Goal: Task Accomplishment & Management: Manage account settings

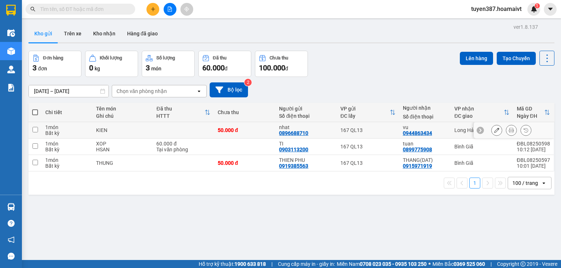
click at [385, 123] on td "167 QL13" at bounding box center [368, 130] width 62 height 16
checkbox input "true"
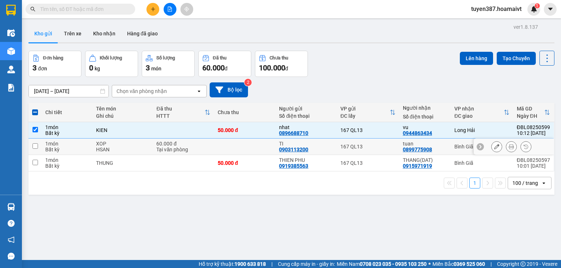
click at [386, 144] on div "167 QL13" at bounding box center [367, 147] width 55 height 6
checkbox input "true"
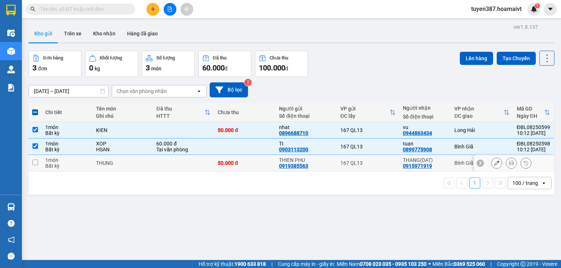
drag, startPoint x: 388, startPoint y: 165, endPoint x: 400, endPoint y: 150, distance: 19.3
click at [389, 165] on div "167 QL13" at bounding box center [367, 163] width 55 height 6
checkbox input "true"
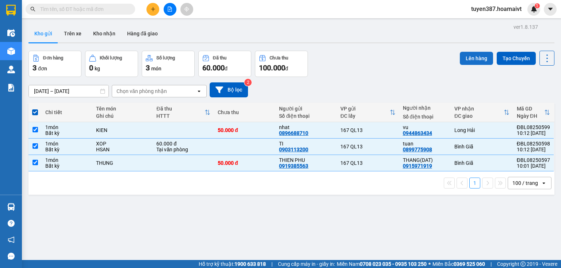
click at [471, 59] on button "Lên hàng" at bounding box center [476, 58] width 33 height 13
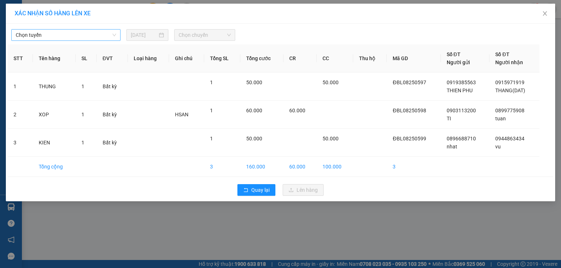
click at [87, 34] on span "Chọn tuyến" at bounding box center [66, 35] width 100 height 11
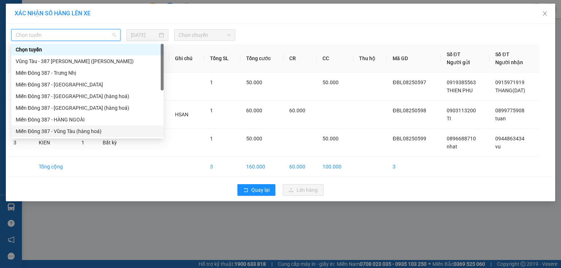
click at [74, 131] on div "Miền Đông 387 - Vũng Tàu (hàng hoá)" at bounding box center [87, 131] width 143 height 8
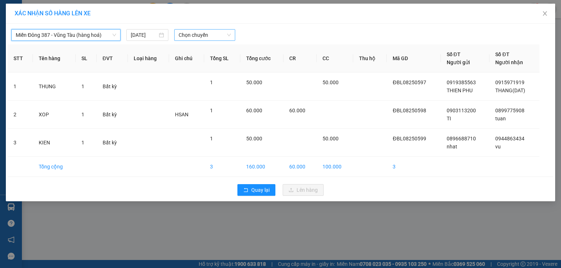
click at [212, 35] on span "Chọn chuyến" at bounding box center [204, 35] width 53 height 11
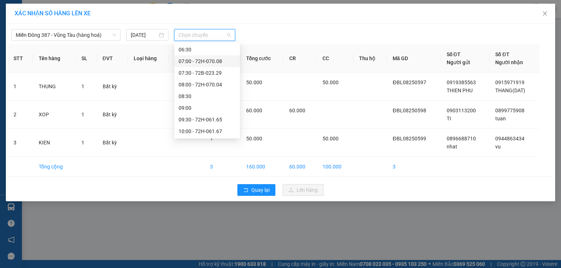
scroll to position [58, 0]
click at [191, 111] on div "10:30" at bounding box center [206, 108] width 57 height 8
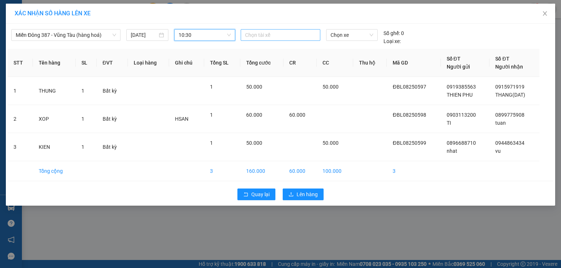
click at [270, 35] on div at bounding box center [280, 35] width 76 height 9
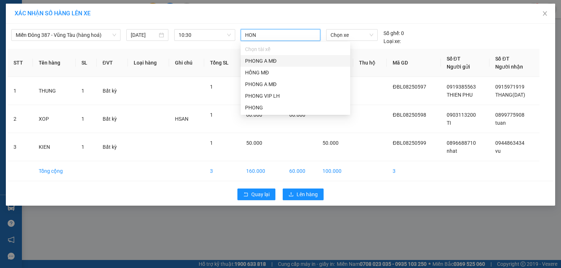
type input "HONG"
click at [270, 61] on div "HỒNG MĐ" at bounding box center [295, 61] width 101 height 8
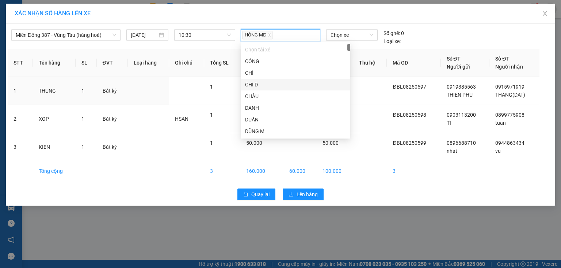
drag, startPoint x: 361, startPoint y: 84, endPoint x: 362, endPoint y: 65, distance: 19.7
click at [362, 80] on td at bounding box center [370, 91] width 34 height 28
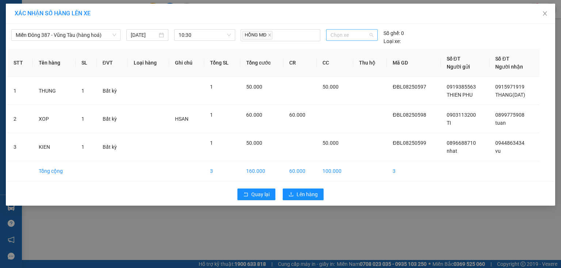
click at [354, 32] on span "Chọn xe" at bounding box center [351, 35] width 42 height 11
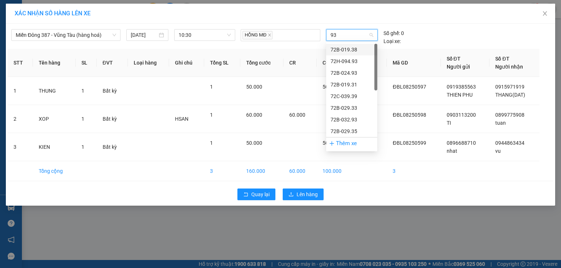
type input "938"
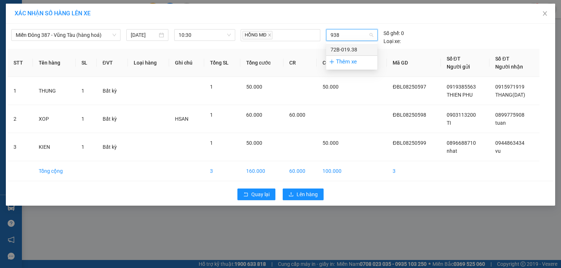
click at [351, 49] on div "72B-019.38" at bounding box center [351, 50] width 42 height 8
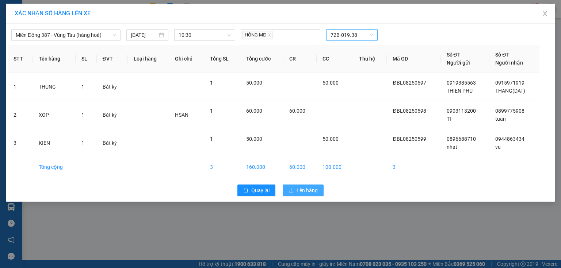
click at [312, 192] on span "Lên hàng" at bounding box center [306, 191] width 21 height 8
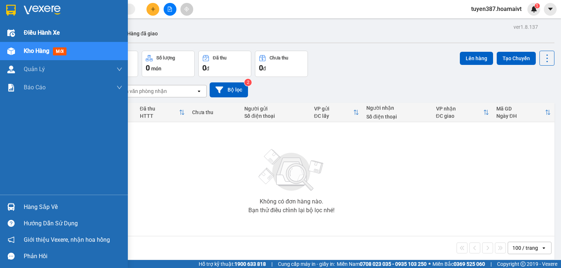
click at [45, 32] on span "Điều hành xe" at bounding box center [42, 32] width 36 height 9
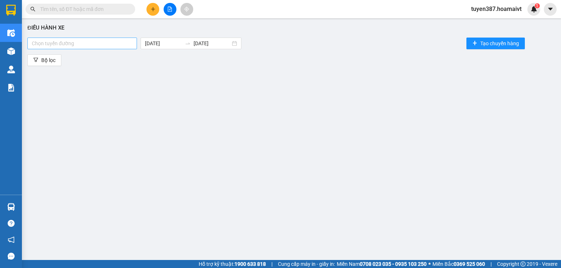
click at [109, 43] on div at bounding box center [82, 43] width 106 height 9
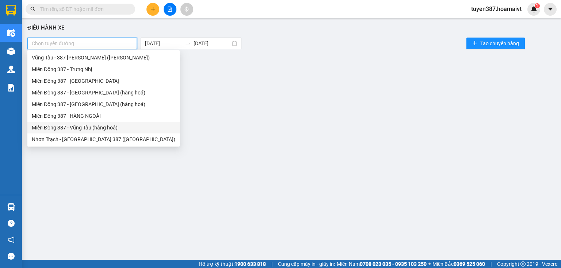
click at [92, 128] on div "Miền Đông 387 - Vũng Tàu (hàng hoá)" at bounding box center [103, 128] width 143 height 8
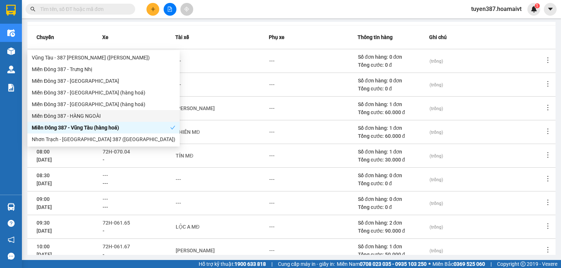
scroll to position [136, 0]
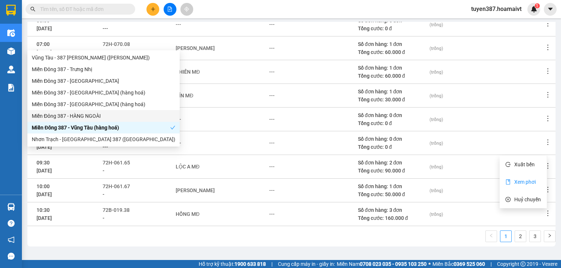
click at [525, 180] on span "Xem phơi" at bounding box center [525, 182] width 22 height 6
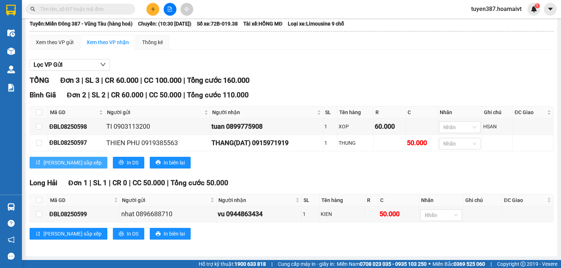
scroll to position [46, 0]
click at [58, 38] on div "Xem theo VP gửi" at bounding box center [55, 42] width 38 height 8
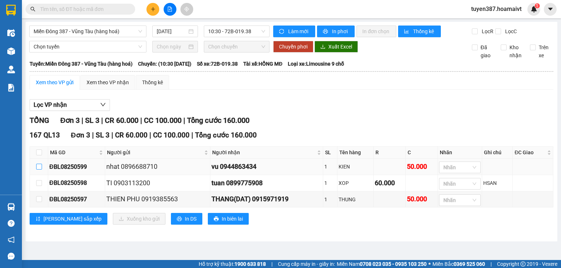
click at [39, 166] on input "checkbox" at bounding box center [39, 167] width 6 height 6
checkbox input "true"
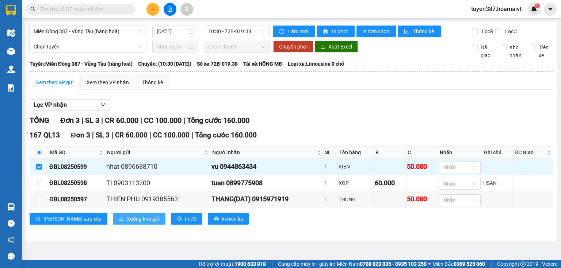
click at [127, 219] on span "Xuống kho gửi" at bounding box center [143, 219] width 33 height 8
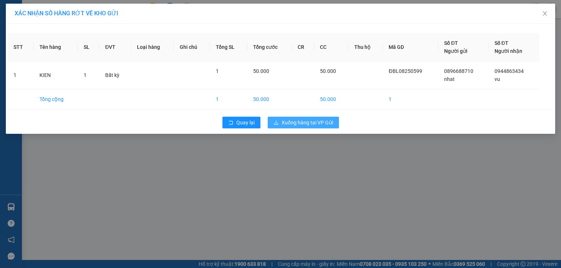
click at [318, 124] on span "Xuống hàng tại VP Gửi" at bounding box center [306, 123] width 51 height 8
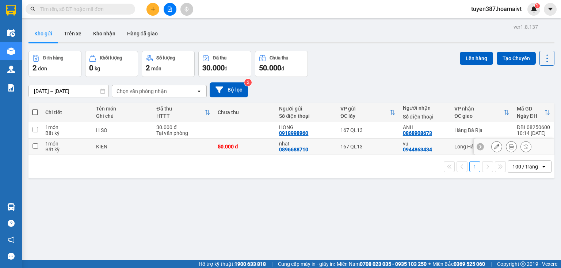
click at [444, 142] on div "vu" at bounding box center [425, 144] width 44 height 6
checkbox input "true"
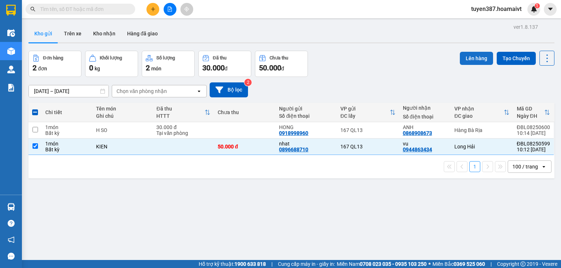
click at [481, 54] on button "Lên hàng" at bounding box center [476, 58] width 33 height 13
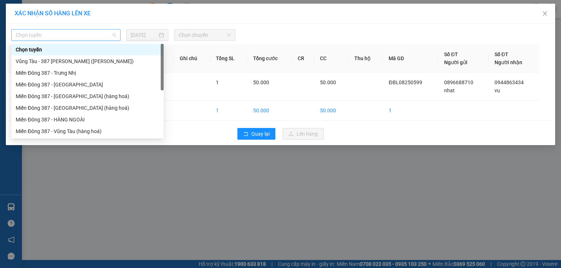
click at [69, 32] on span "Chọn tuyến" at bounding box center [66, 35] width 100 height 11
click at [64, 92] on div "Miền Đông 387 - [GEOGRAPHIC_DATA] (hàng hoá)" at bounding box center [87, 97] width 152 height 12
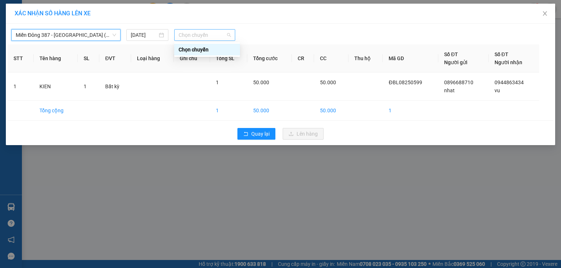
click at [227, 38] on span "Chọn chuyến" at bounding box center [204, 35] width 53 height 11
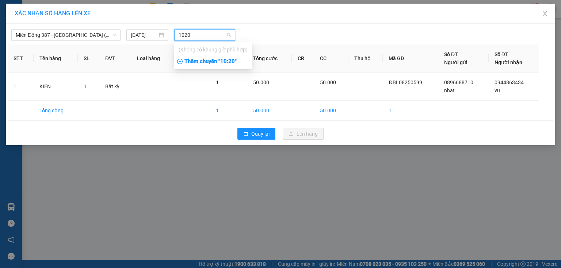
type input "1020"
click at [228, 61] on div "Thêm chuyến " 10:20 "" at bounding box center [213, 61] width 78 height 12
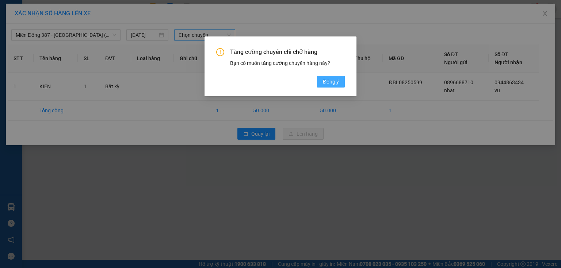
click at [327, 81] on span "Đồng ý" at bounding box center [331, 82] width 16 height 8
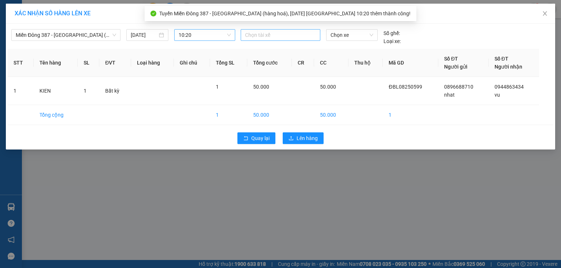
click at [299, 34] on div at bounding box center [280, 35] width 76 height 9
type input "HONG"
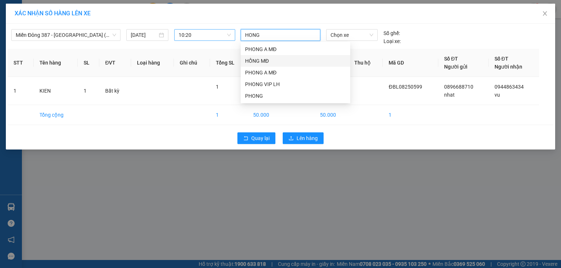
click at [270, 61] on div "HỒNG MĐ" at bounding box center [295, 61] width 101 height 8
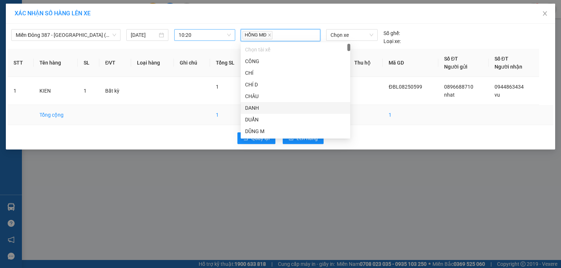
click at [374, 108] on td at bounding box center [365, 115] width 35 height 20
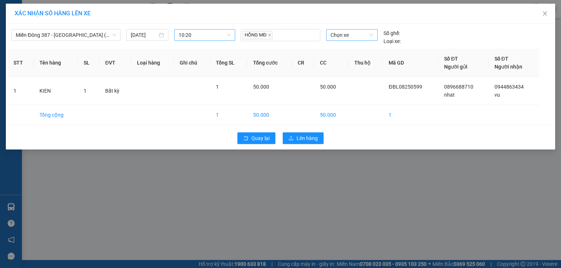
click at [364, 35] on span "Chọn xe" at bounding box center [351, 35] width 42 height 11
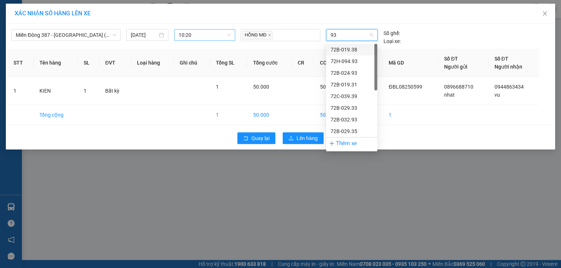
type input "938"
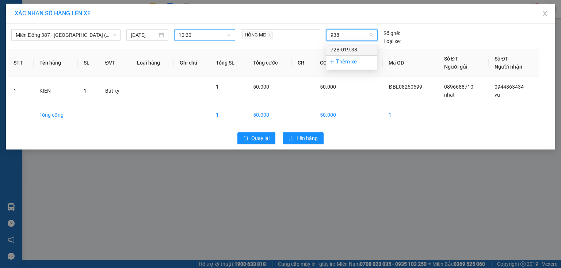
click at [347, 47] on div "72B-019.38" at bounding box center [351, 50] width 42 height 8
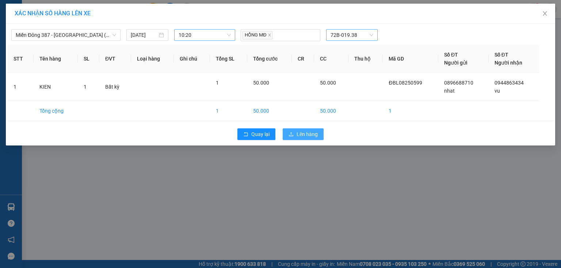
click at [305, 137] on span "Lên hàng" at bounding box center [306, 134] width 21 height 8
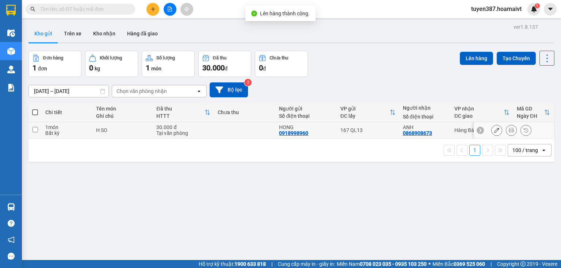
click at [390, 129] on div "167 QL13" at bounding box center [367, 130] width 55 height 6
checkbox input "true"
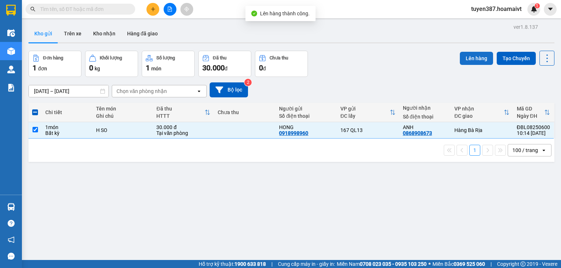
click at [474, 58] on button "Lên hàng" at bounding box center [476, 58] width 33 height 13
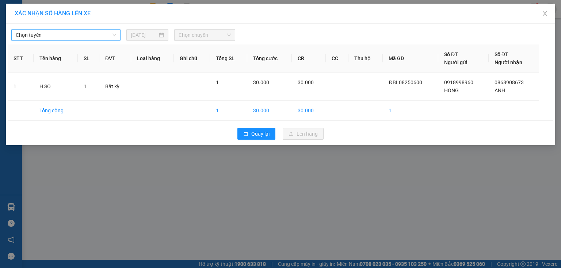
click at [88, 33] on span "Chọn tuyến" at bounding box center [66, 35] width 100 height 11
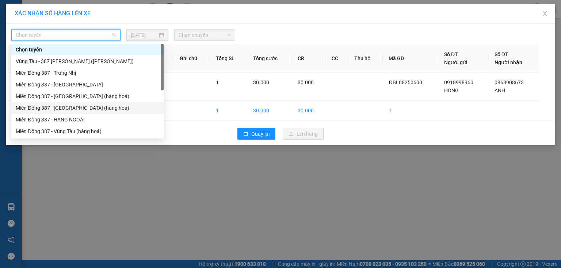
click at [71, 109] on div "Miền Đông 387 - [GEOGRAPHIC_DATA] (hàng hoá)" at bounding box center [87, 108] width 143 height 8
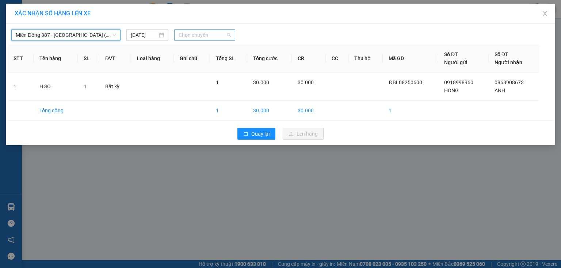
click at [219, 35] on span "Chọn chuyến" at bounding box center [204, 35] width 53 height 11
type input "1020"
click at [221, 61] on div "Thêm chuyến " 10:20 "" at bounding box center [213, 61] width 78 height 12
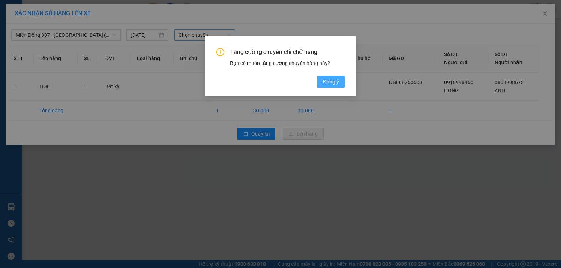
click at [328, 79] on span "Đồng ý" at bounding box center [331, 82] width 16 height 8
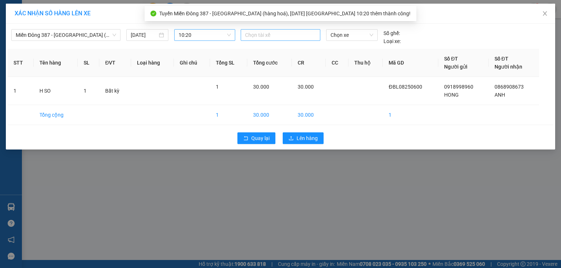
click at [283, 35] on div at bounding box center [280, 35] width 76 height 9
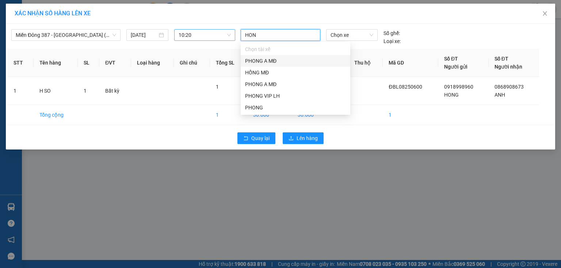
type input "HONG"
click at [269, 58] on div "HỒNG MĐ" at bounding box center [295, 61] width 101 height 8
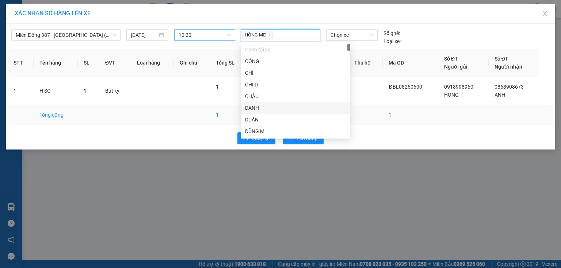
click at [372, 114] on td at bounding box center [365, 115] width 35 height 20
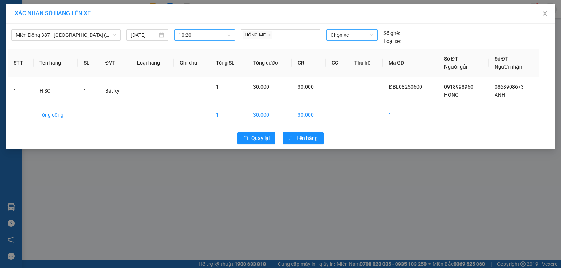
click at [360, 36] on span "Chọn xe" at bounding box center [351, 35] width 42 height 11
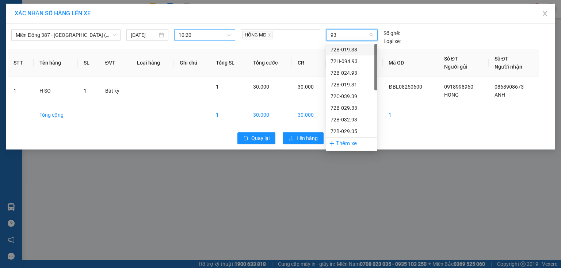
type input "938"
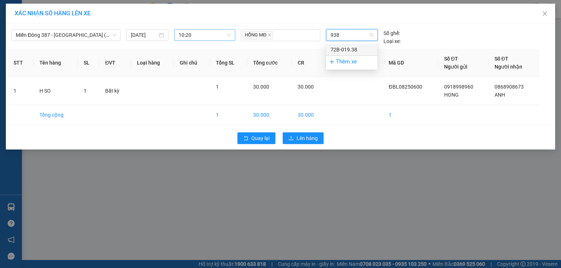
click at [352, 47] on div "72B-019.38" at bounding box center [351, 50] width 42 height 8
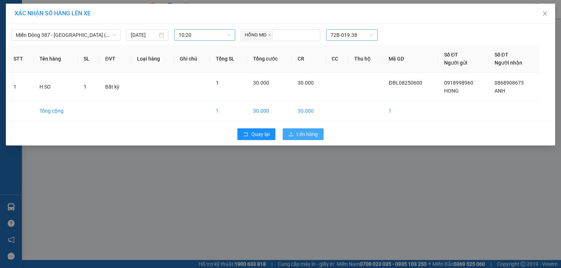
click at [314, 133] on span "Lên hàng" at bounding box center [306, 134] width 21 height 8
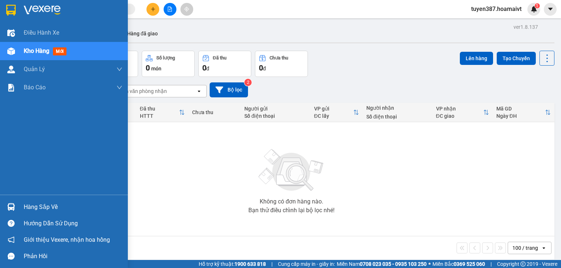
click at [14, 204] on img at bounding box center [11, 207] width 8 height 8
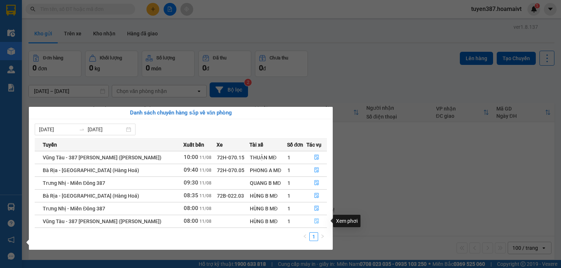
click at [316, 222] on icon "file-done" at bounding box center [316, 221] width 4 height 5
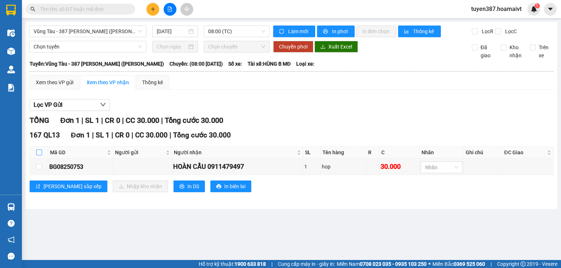
click at [40, 150] on input "checkbox" at bounding box center [39, 153] width 6 height 6
checkbox input "true"
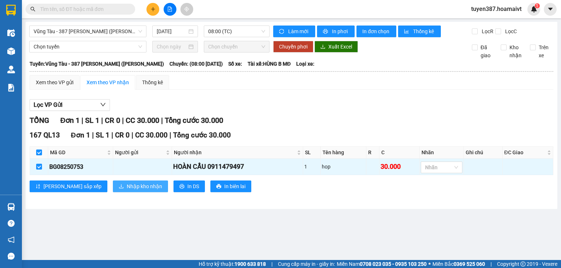
click at [127, 185] on span "Nhập kho nhận" at bounding box center [144, 186] width 35 height 8
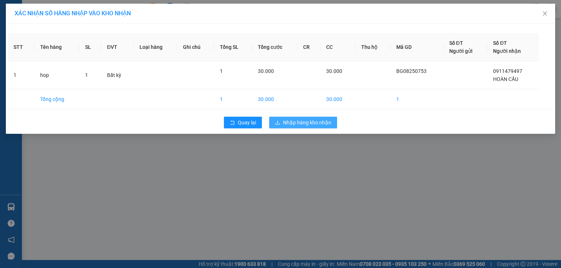
click at [311, 122] on span "Nhập hàng kho nhận" at bounding box center [307, 123] width 48 height 8
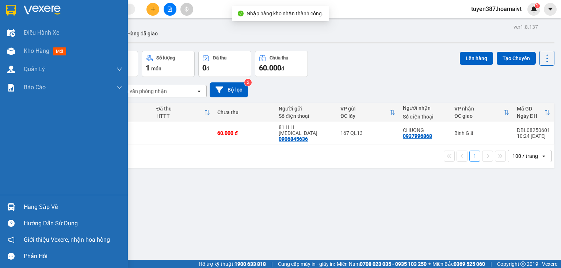
click at [6, 206] on div at bounding box center [11, 207] width 13 height 13
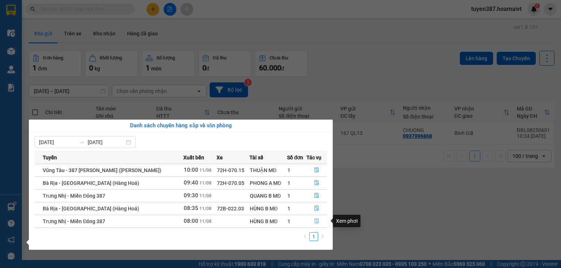
click at [316, 220] on icon "file-done" at bounding box center [316, 221] width 5 height 5
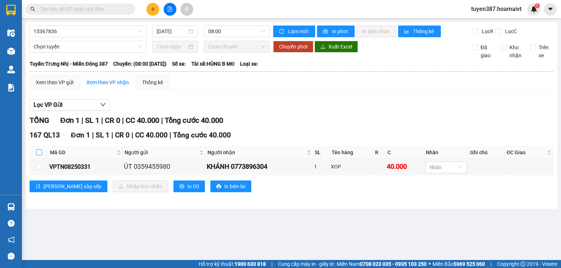
click at [39, 151] on input "checkbox" at bounding box center [39, 153] width 6 height 6
checkbox input "true"
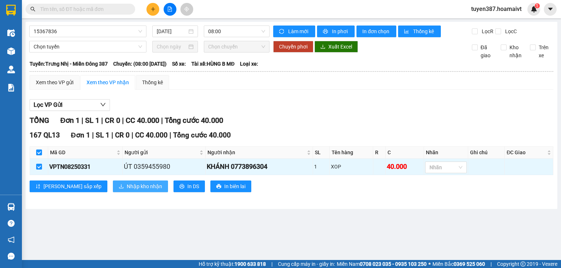
click at [127, 183] on span "Nhập kho nhận" at bounding box center [144, 186] width 35 height 8
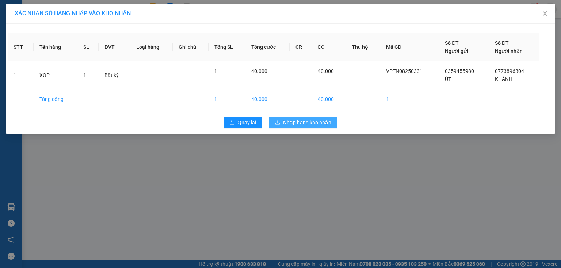
click at [307, 124] on span "Nhập hàng kho nhận" at bounding box center [307, 123] width 48 height 8
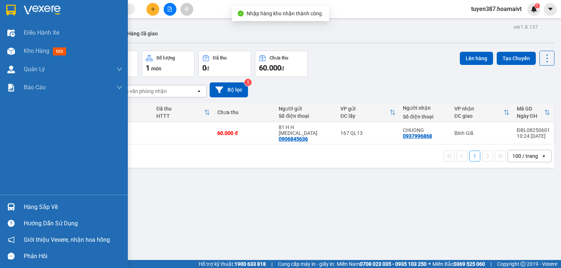
click at [9, 207] on img at bounding box center [11, 207] width 8 height 8
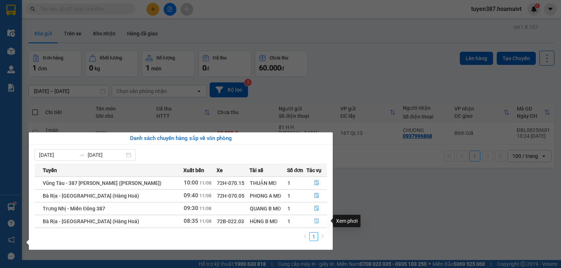
click at [316, 220] on icon "file-done" at bounding box center [316, 221] width 5 height 5
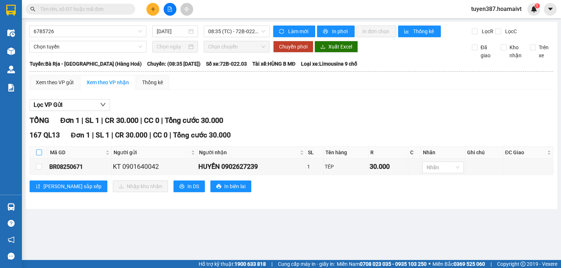
click at [40, 150] on input "checkbox" at bounding box center [39, 153] width 6 height 6
checkbox input "true"
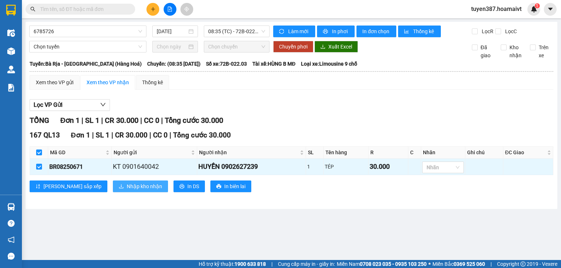
click at [127, 184] on span "Nhập kho nhận" at bounding box center [144, 186] width 35 height 8
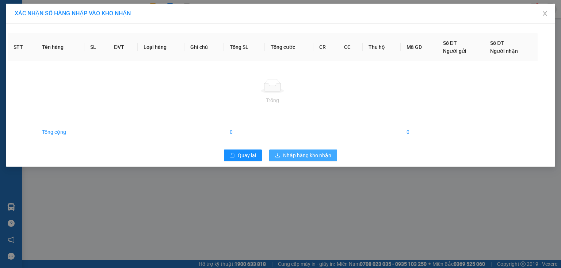
click at [307, 155] on div "XÁC NHẬN SỐ HÀNG NHẬP VÀO KHO NHẬN STT Tên hàng SL ĐVT Loại hàng Ghi chú Tổng S…" at bounding box center [280, 134] width 561 height 268
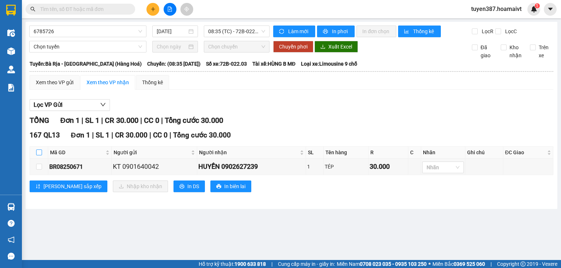
click at [38, 150] on input "checkbox" at bounding box center [39, 153] width 6 height 6
checkbox input "true"
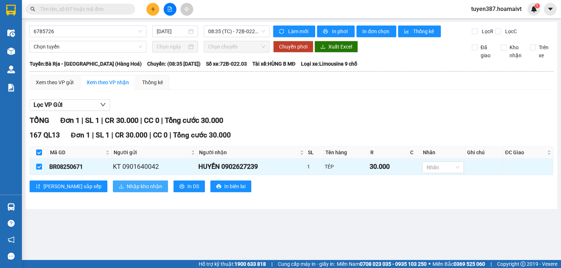
click at [127, 184] on span "Nhập kho nhận" at bounding box center [144, 186] width 35 height 8
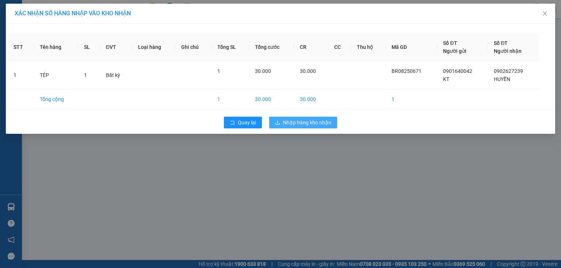
click at [298, 125] on span "Nhập hàng kho nhận" at bounding box center [307, 123] width 48 height 8
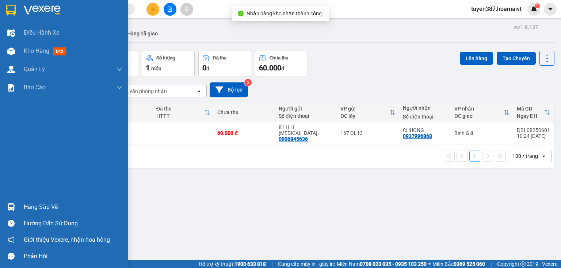
click at [14, 206] on img at bounding box center [11, 207] width 8 height 8
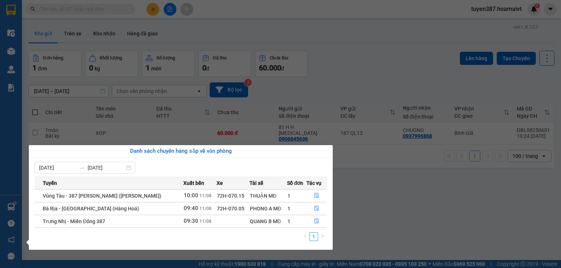
click at [100, 34] on section "Kết quả tìm kiếm ( 0 ) Bộ lọc No Data tuyen387.hoamaivt 1 Điều hành xe Kho hàng…" at bounding box center [280, 134] width 561 height 268
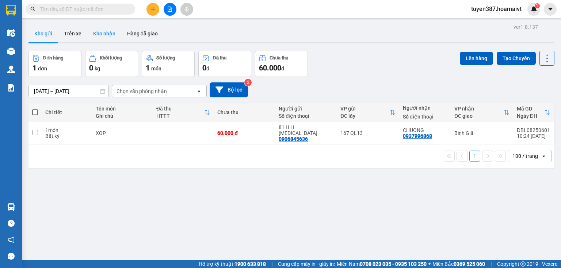
click at [108, 29] on button "Kho nhận" at bounding box center [104, 34] width 34 height 18
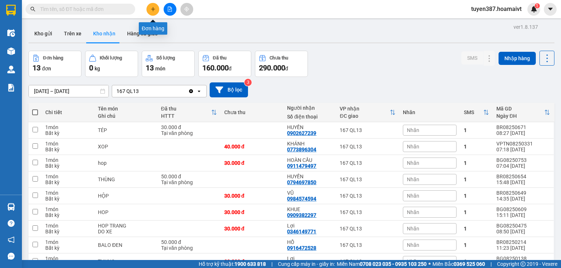
click at [153, 7] on icon "plus" at bounding box center [153, 9] width 0 height 4
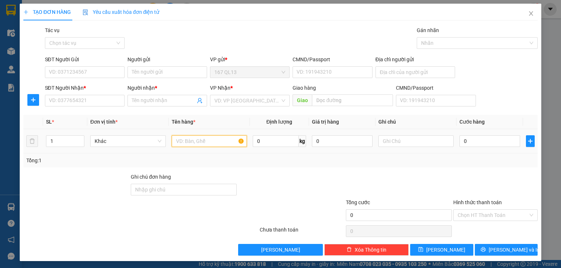
click at [211, 141] on input "text" at bounding box center [209, 141] width 75 height 12
type input "KIEN DEN"
click at [95, 104] on input "SĐT Người Nhận *" at bounding box center [85, 101] width 80 height 12
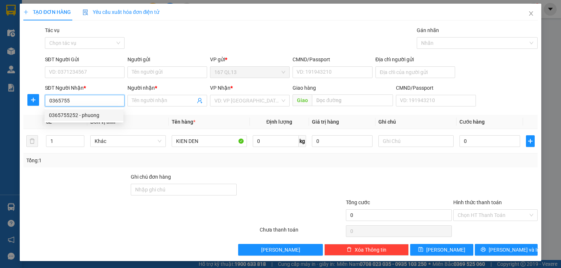
click at [87, 114] on div "0365755252 - phuong" at bounding box center [84, 115] width 70 height 8
type input "0365755252"
type input "phuong"
type input "0365755252"
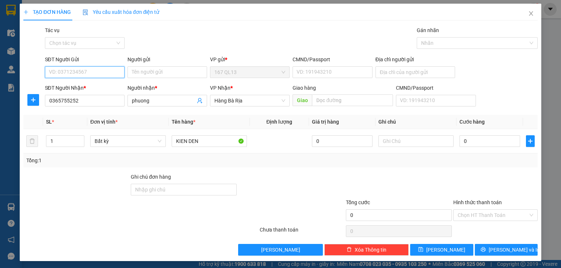
click at [98, 72] on input "SĐT Người Gửi" at bounding box center [85, 72] width 80 height 12
click at [82, 86] on div "0775138807 - [PERSON_NAME]" at bounding box center [85, 87] width 72 height 8
type input "0775138807"
type input "[PERSON_NAME]"
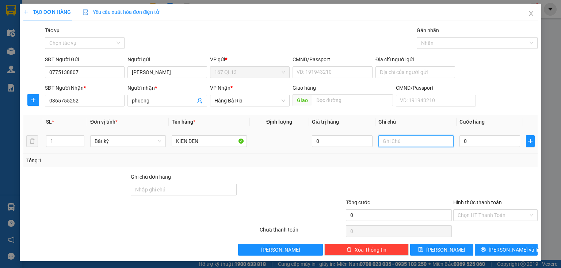
click at [418, 141] on input "text" at bounding box center [415, 141] width 75 height 12
type input "ao"
click at [496, 139] on input "0" at bounding box center [489, 141] width 61 height 12
type input "6"
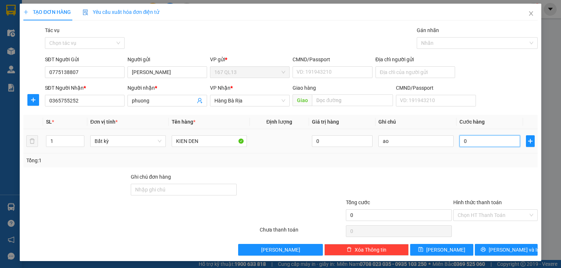
type input "6"
type input "60"
click at [473, 139] on input "60" at bounding box center [489, 141] width 61 height 12
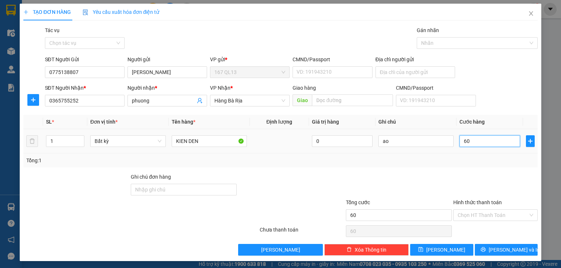
type input "6"
type input "0"
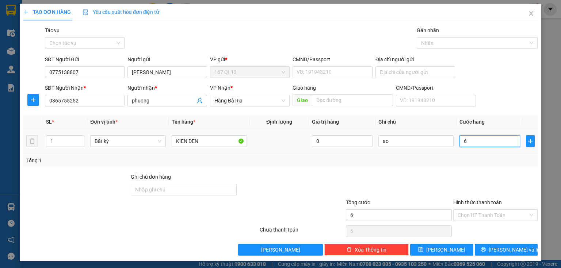
type input "0"
click at [459, 140] on input "0" at bounding box center [489, 141] width 61 height 12
type input "50"
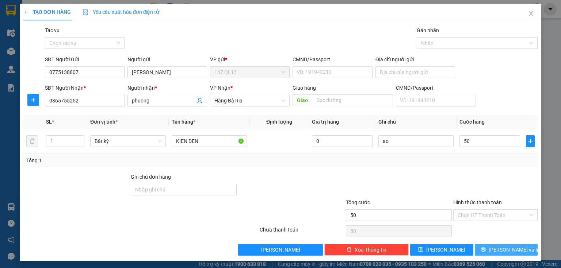
type input "50.000"
click at [480, 250] on button "[PERSON_NAME] và In" at bounding box center [505, 250] width 63 height 12
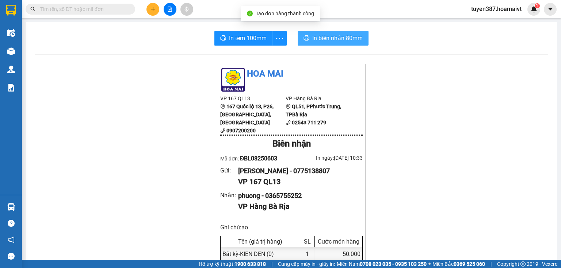
click at [320, 35] on span "In biên nhận 80mm" at bounding box center [337, 38] width 50 height 9
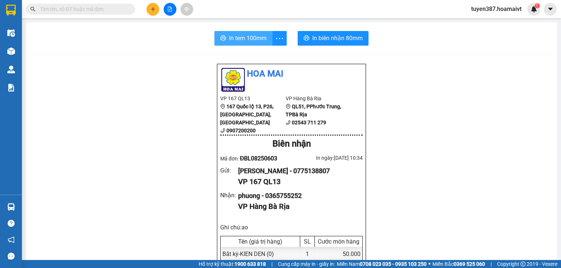
click at [241, 39] on span "In tem 100mm" at bounding box center [248, 38] width 38 height 9
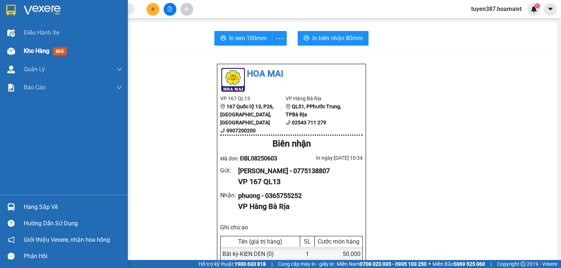
click at [9, 49] on img at bounding box center [11, 51] width 8 height 8
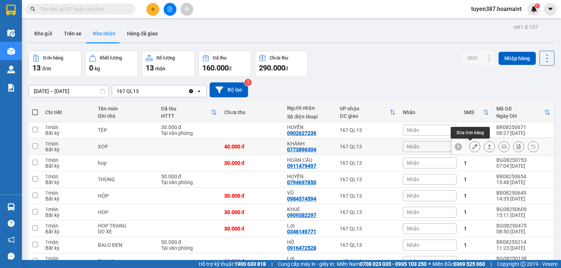
click at [472, 145] on icon at bounding box center [474, 146] width 5 height 5
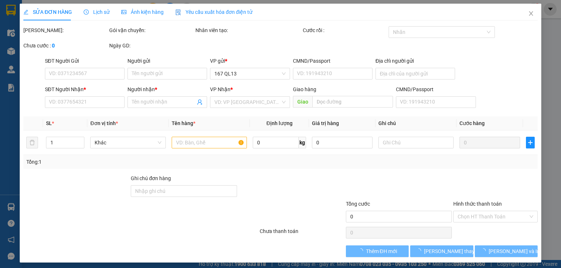
type input "0359455980"
type input "ÚT"
type input "0773896304"
type input "KHÁNH"
type input "40.000"
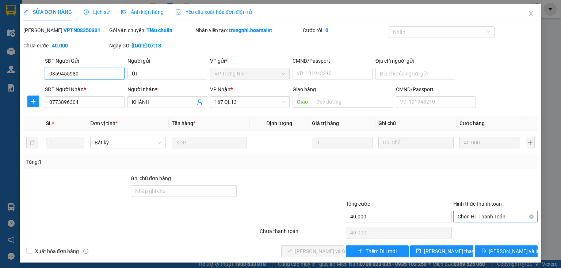
click at [491, 216] on span "Chọn HT Thanh Toán" at bounding box center [495, 216] width 76 height 11
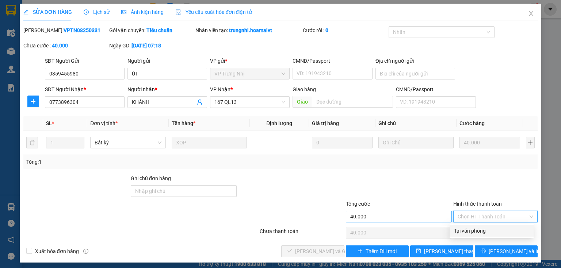
drag, startPoint x: 473, startPoint y: 229, endPoint x: 376, endPoint y: 222, distance: 97.4
click at [469, 229] on div "Tại văn phòng" at bounding box center [491, 231] width 75 height 8
type input "0"
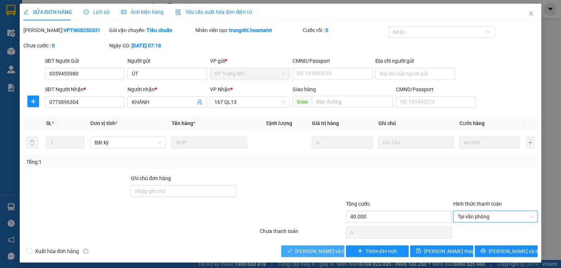
click at [311, 252] on span "[PERSON_NAME] và Giao hàng" at bounding box center [330, 251] width 70 height 8
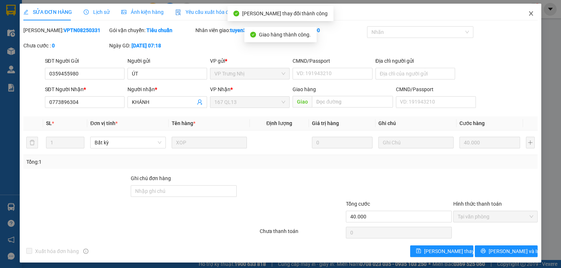
click at [528, 12] on icon "close" at bounding box center [531, 14] width 6 height 6
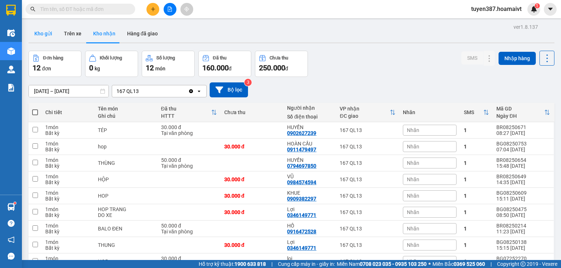
click at [44, 34] on button "Kho gửi" at bounding box center [43, 34] width 30 height 18
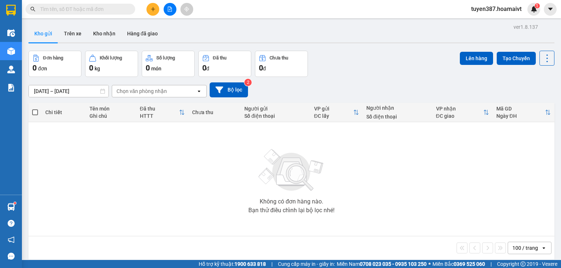
click at [146, 6] on div at bounding box center [169, 9] width 55 height 13
click at [154, 7] on icon "plus" at bounding box center [152, 9] width 5 height 5
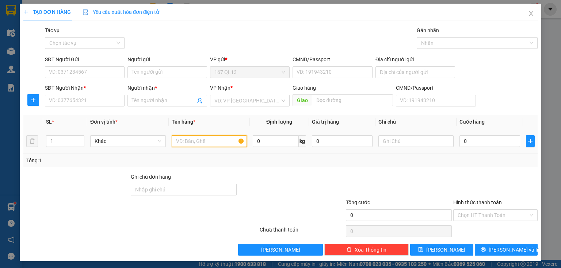
click at [200, 139] on input "text" at bounding box center [209, 141] width 75 height 12
type input "xop"
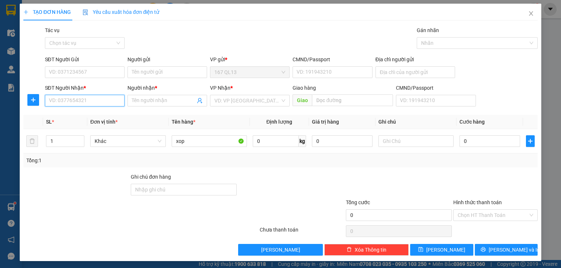
click at [98, 101] on input "SĐT Người Nhận *" at bounding box center [85, 101] width 80 height 12
type input "0965522744"
click at [157, 99] on input "Người nhận *" at bounding box center [164, 101] width 64 height 8
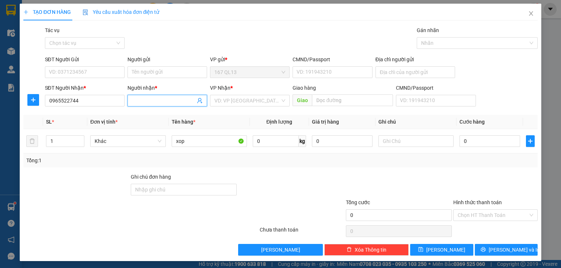
click at [164, 98] on input "Người nhận *" at bounding box center [164, 101] width 64 height 8
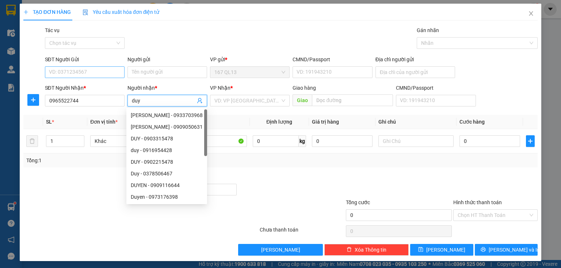
type input "duy"
click at [98, 69] on input "SĐT Người Gửi" at bounding box center [85, 72] width 80 height 12
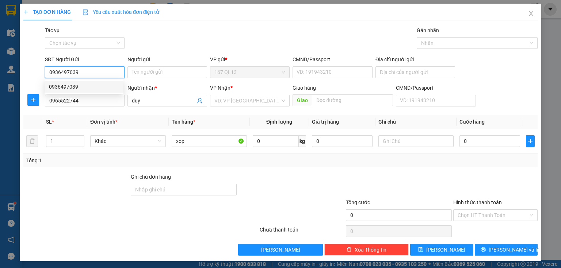
click at [69, 91] on div "0936497039" at bounding box center [84, 87] width 79 height 12
type input "0936497039"
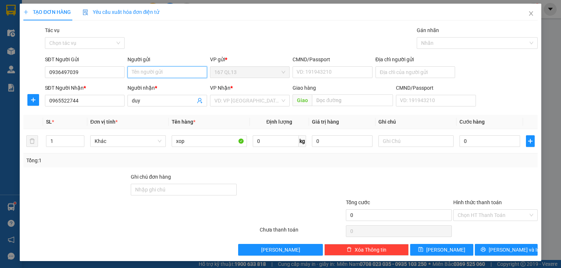
drag, startPoint x: 155, startPoint y: 72, endPoint x: 168, endPoint y: 57, distance: 19.4
click at [160, 67] on input "Người gửi" at bounding box center [167, 72] width 80 height 12
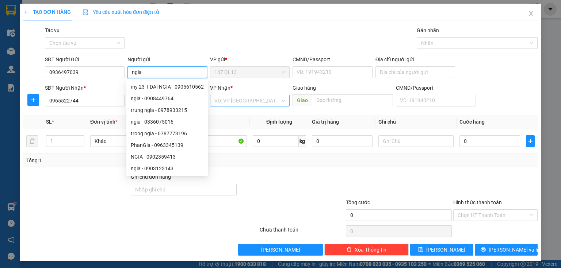
type input "ngia"
click at [256, 100] on input "search" at bounding box center [247, 100] width 66 height 11
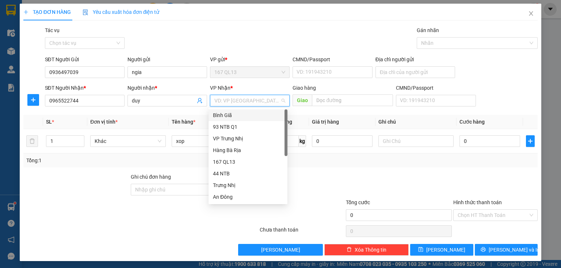
click at [237, 112] on div "Bình Giã" at bounding box center [248, 115] width 70 height 8
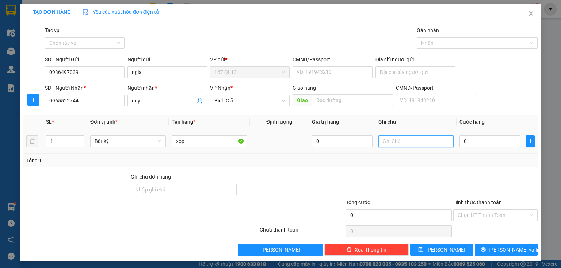
click at [429, 143] on input "text" at bounding box center [415, 141] width 75 height 12
type input "ca"
type input "3"
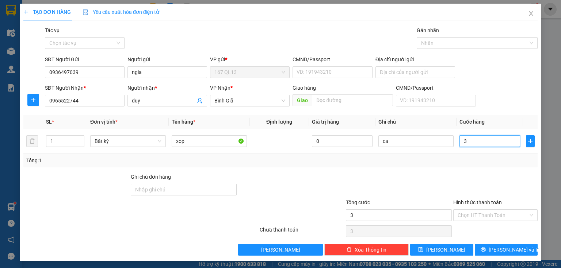
type input "30"
type input "30.000"
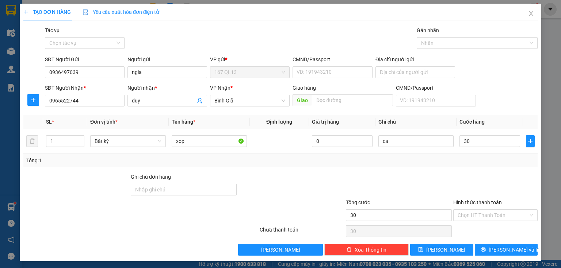
type input "30.000"
click at [486, 255] on div "TẠO ĐƠN HÀNG Yêu cầu xuất hóa đơn điện tử Transit Pickup Surcharge Ids Transit …" at bounding box center [280, 133] width 521 height 258
click at [482, 247] on button "[PERSON_NAME] và In" at bounding box center [505, 250] width 63 height 12
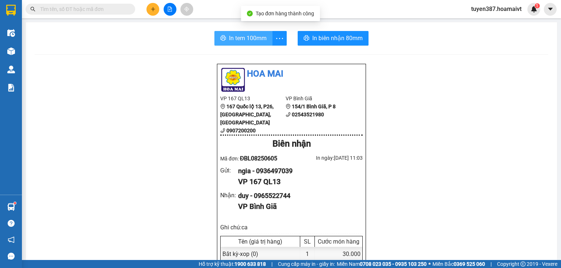
click at [243, 36] on span "In tem 100mm" at bounding box center [248, 38] width 38 height 9
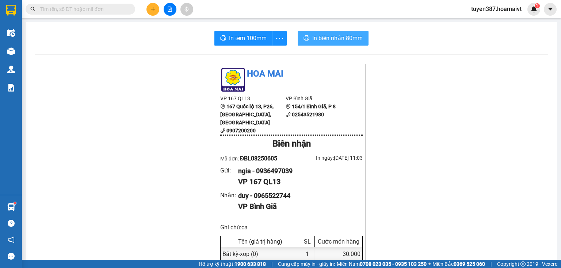
click at [347, 38] on span "In biên nhận 80mm" at bounding box center [337, 38] width 50 height 9
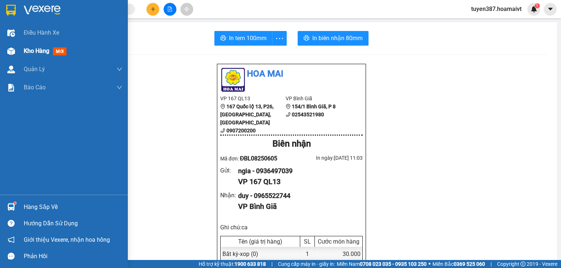
click at [10, 58] on div "Kho hàng mới" at bounding box center [64, 51] width 128 height 18
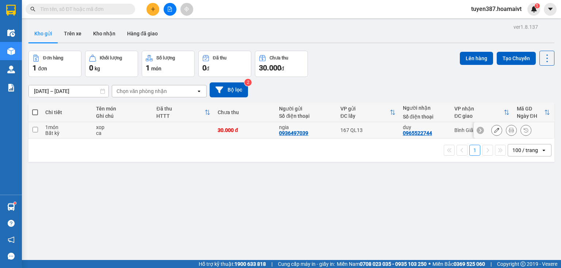
click at [324, 127] on div "ngia" at bounding box center [306, 127] width 54 height 6
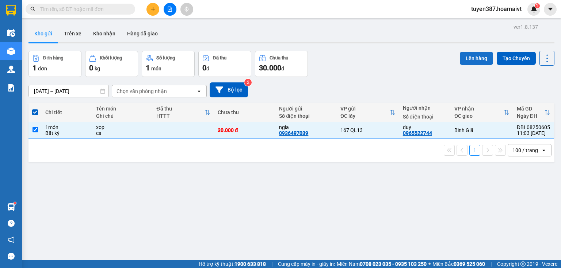
click at [472, 57] on button "Lên hàng" at bounding box center [476, 58] width 33 height 13
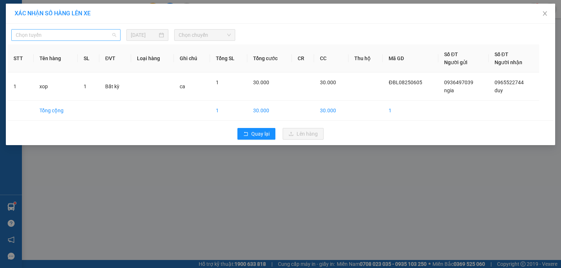
click at [90, 38] on span "Chọn tuyến" at bounding box center [66, 35] width 100 height 11
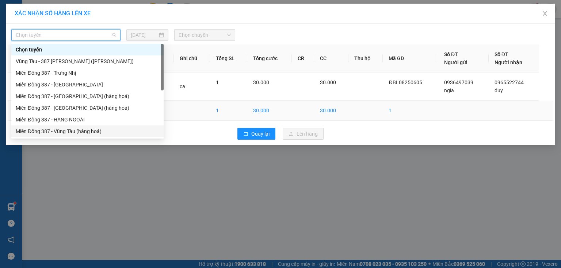
drag, startPoint x: 81, startPoint y: 133, endPoint x: 132, endPoint y: 103, distance: 59.4
click at [85, 130] on div "Miền Đông 387 - Vũng Tàu (hàng hoá)" at bounding box center [87, 131] width 143 height 8
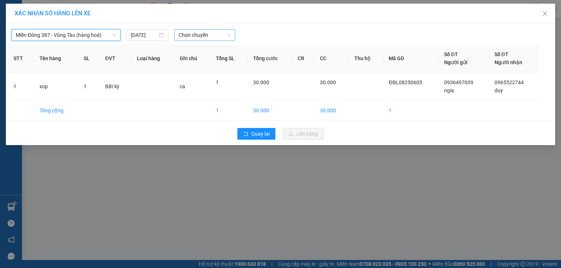
click at [224, 32] on span "Chọn chuyến" at bounding box center [204, 35] width 53 height 11
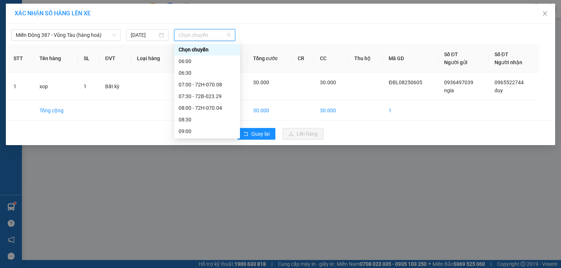
click at [191, 186] on div "11:30" at bounding box center [206, 190] width 57 height 8
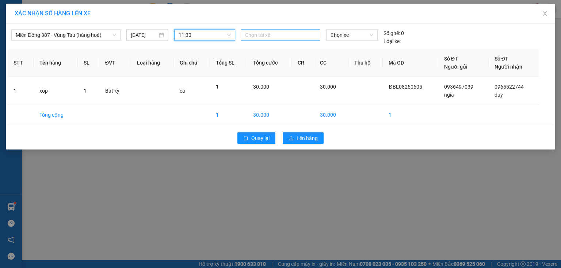
click at [299, 35] on div at bounding box center [280, 35] width 76 height 9
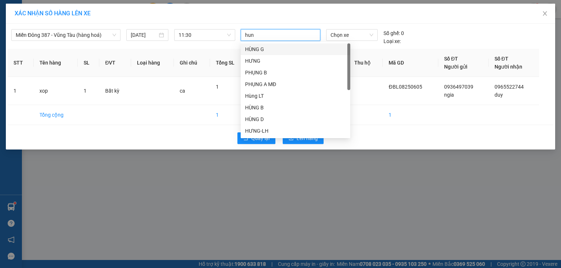
type input "hung"
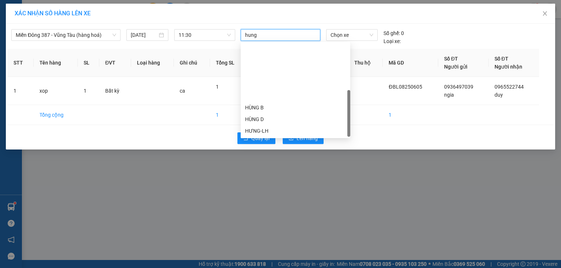
click at [267, 150] on div "HÙNG B MĐ" at bounding box center [295, 154] width 101 height 8
drag, startPoint x: 376, startPoint y: 94, endPoint x: 368, endPoint y: 73, distance: 22.8
click at [376, 93] on td at bounding box center [365, 91] width 35 height 28
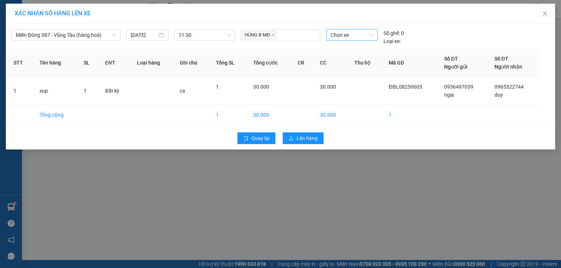
click at [354, 32] on span "Chọn xe" at bounding box center [351, 35] width 42 height 11
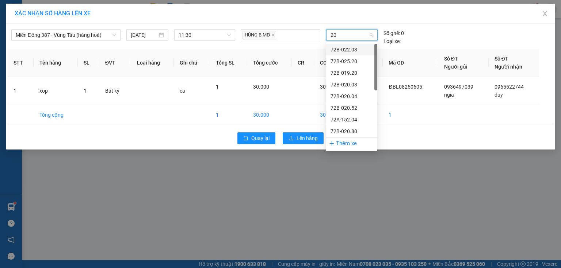
type input "203"
click at [346, 49] on div "72B-022.03" at bounding box center [351, 50] width 42 height 8
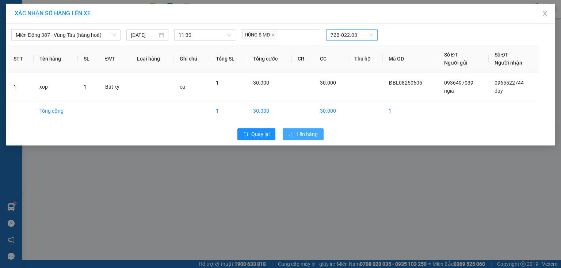
click at [294, 137] on button "Lên hàng" at bounding box center [303, 134] width 41 height 12
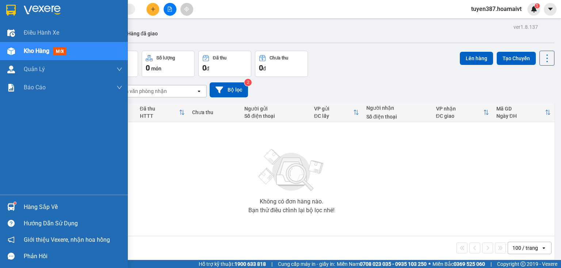
click at [10, 202] on div at bounding box center [11, 207] width 13 height 13
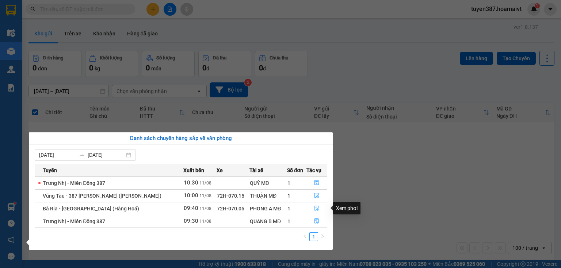
click at [315, 211] on icon "file-done" at bounding box center [316, 208] width 4 height 5
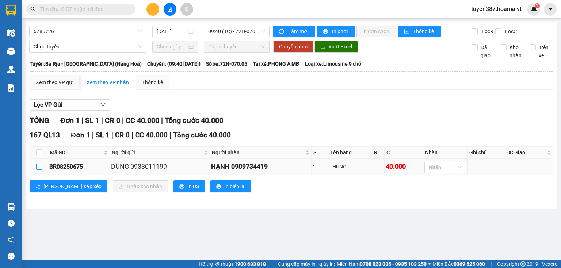
click at [36, 164] on input "checkbox" at bounding box center [39, 167] width 6 height 6
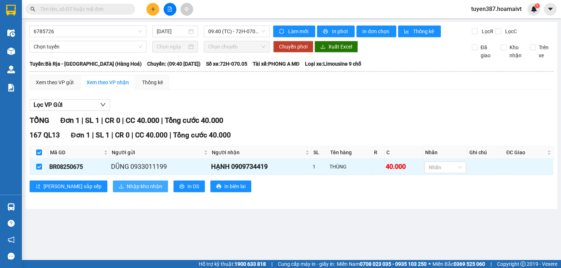
click at [127, 187] on span "Nhập kho nhận" at bounding box center [144, 186] width 35 height 8
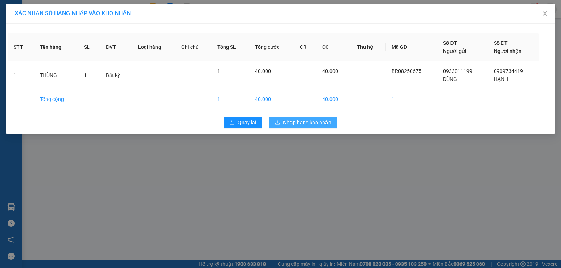
click at [314, 122] on span "Nhập hàng kho nhận" at bounding box center [307, 123] width 48 height 8
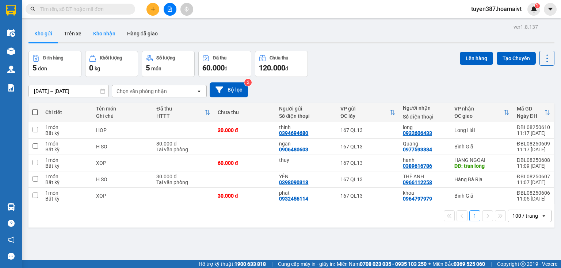
click at [95, 32] on button "Kho nhận" at bounding box center [104, 34] width 34 height 18
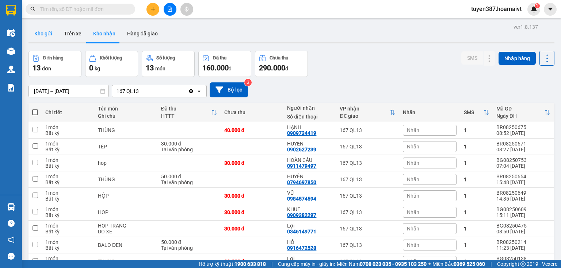
click at [37, 33] on button "Kho gửi" at bounding box center [43, 34] width 30 height 18
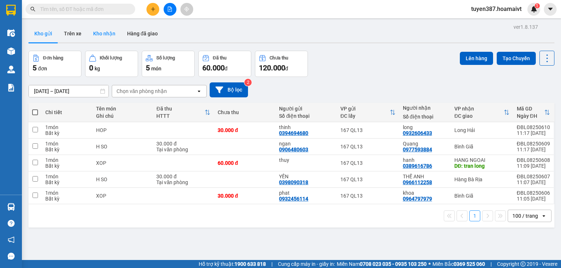
click at [102, 36] on button "Kho nhận" at bounding box center [104, 34] width 34 height 18
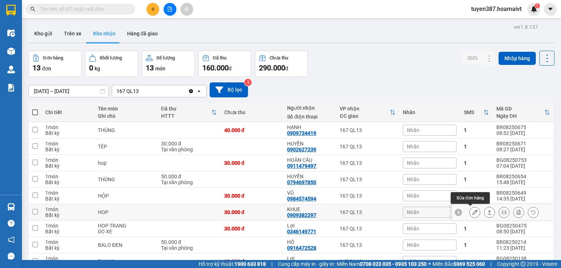
click at [469, 210] on button at bounding box center [474, 212] width 10 height 13
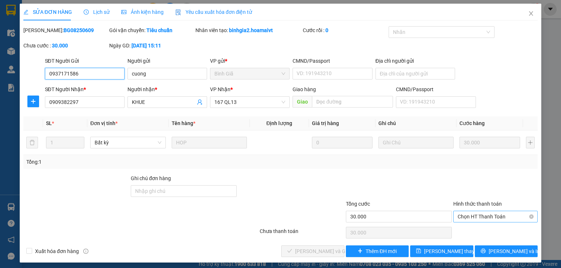
click at [493, 212] on span "Chọn HT Thanh Toán" at bounding box center [495, 216] width 76 height 11
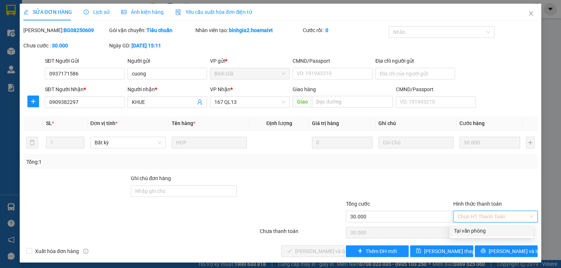
drag, startPoint x: 481, startPoint y: 232, endPoint x: 463, endPoint y: 231, distance: 18.3
click at [478, 232] on div "Tại văn phòng" at bounding box center [491, 231] width 75 height 8
type input "0"
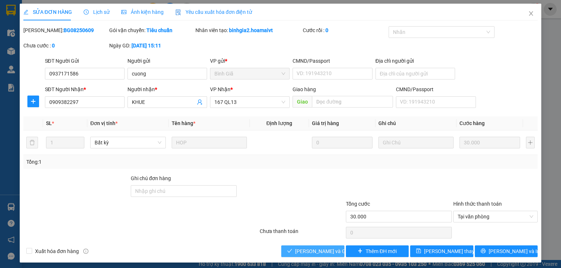
drag, startPoint x: 318, startPoint y: 252, endPoint x: 321, endPoint y: 238, distance: 14.3
click at [317, 251] on span "[PERSON_NAME] và Giao hàng" at bounding box center [330, 251] width 70 height 8
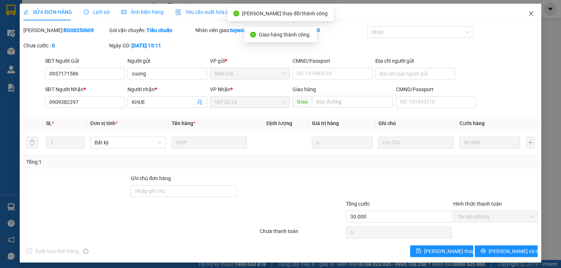
click at [528, 11] on icon "close" at bounding box center [531, 14] width 6 height 6
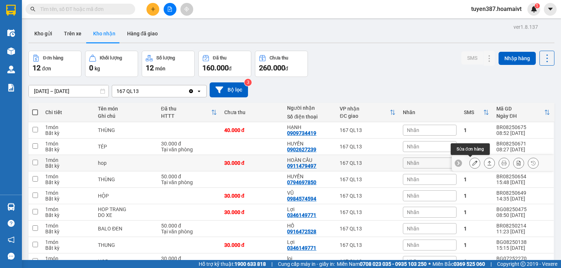
click at [472, 162] on icon at bounding box center [474, 163] width 5 height 5
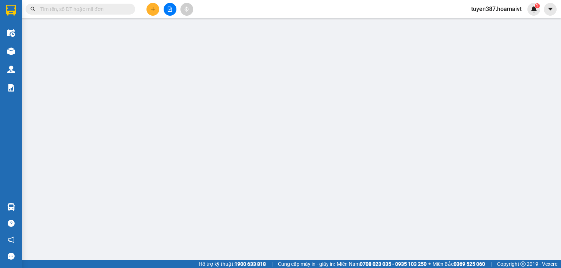
type input "0911479497"
type input "HOÀN CẦU"
type input "30.000"
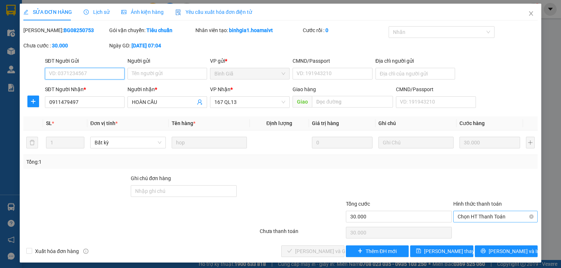
click at [492, 216] on span "Chọn HT Thanh Toán" at bounding box center [495, 216] width 76 height 11
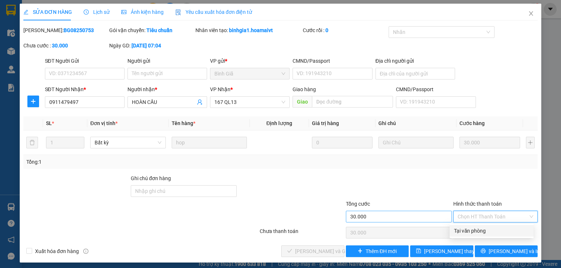
drag, startPoint x: 483, startPoint y: 231, endPoint x: 413, endPoint y: 222, distance: 70.7
click at [478, 231] on div "Tại văn phòng" at bounding box center [491, 231] width 75 height 8
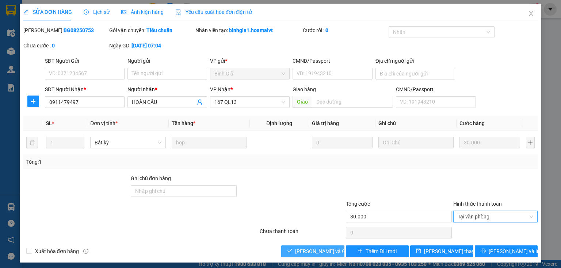
click at [322, 250] on span "[PERSON_NAME] và Giao hàng" at bounding box center [330, 251] width 70 height 8
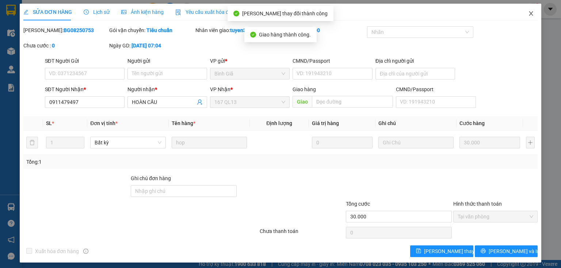
click at [528, 14] on icon "close" at bounding box center [531, 14] width 6 height 6
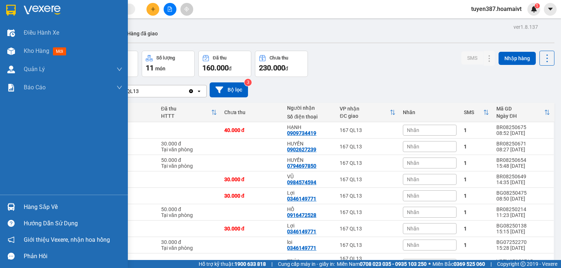
click at [16, 205] on div at bounding box center [11, 207] width 13 height 13
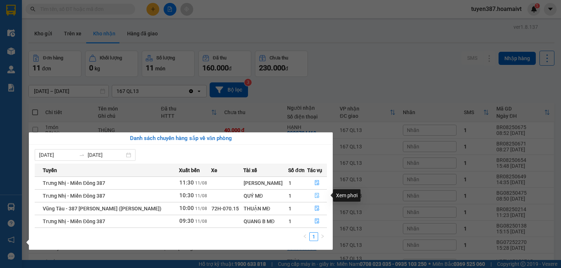
click at [317, 194] on icon "file-done" at bounding box center [317, 195] width 4 height 5
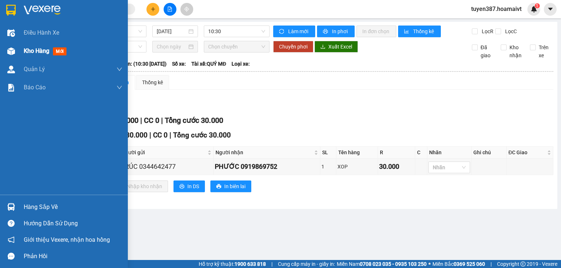
click at [10, 54] on img at bounding box center [11, 51] width 8 height 8
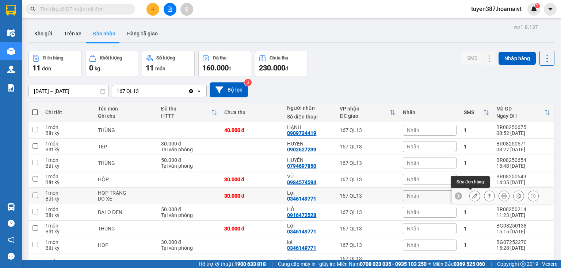
click at [472, 193] on icon at bounding box center [474, 195] width 5 height 5
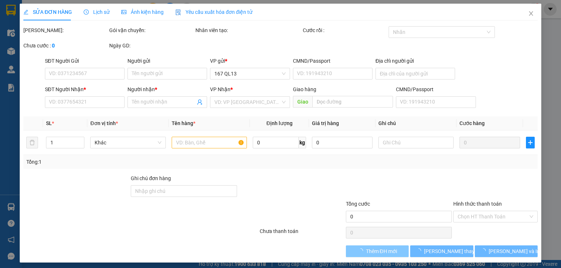
type input "0334836618"
type input "Đức"
type input "0346149771"
type input "Lợi"
type input "30.000"
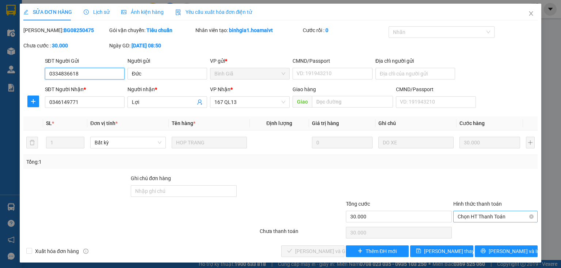
click at [472, 215] on span "Chọn HT Thanh Toán" at bounding box center [495, 216] width 76 height 11
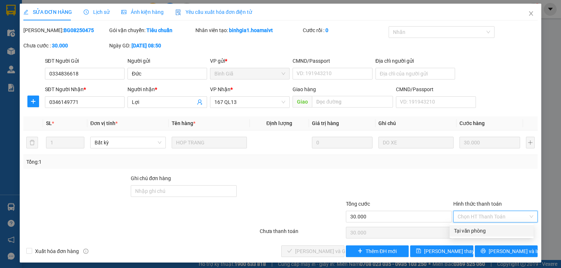
click at [469, 232] on div "Tại văn phòng" at bounding box center [491, 231] width 75 height 8
type input "0"
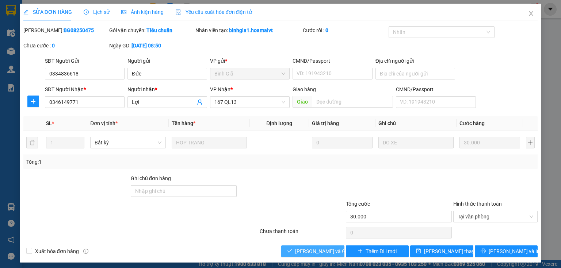
click at [321, 251] on span "[PERSON_NAME] và Giao hàng" at bounding box center [330, 251] width 70 height 8
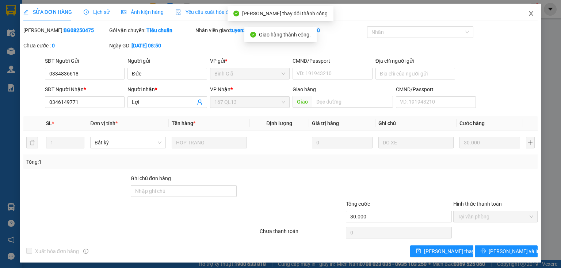
click at [529, 12] on icon "close" at bounding box center [531, 13] width 4 height 4
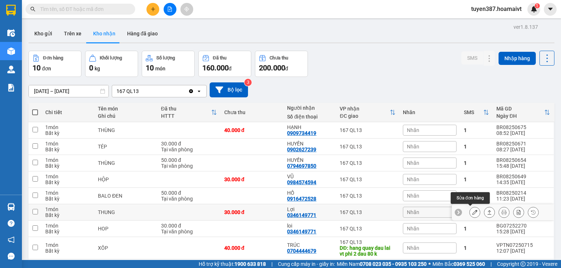
click at [472, 210] on icon at bounding box center [474, 212] width 5 height 5
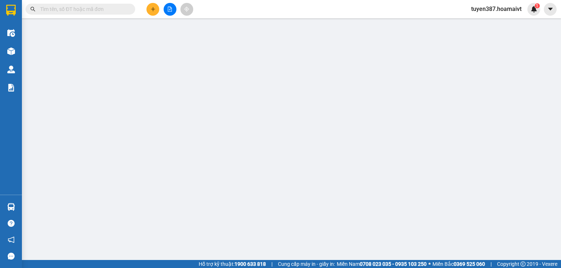
type input "0334836618"
type input "Đức"
type input "0346149771"
type input "Lợi"
type input "30.000"
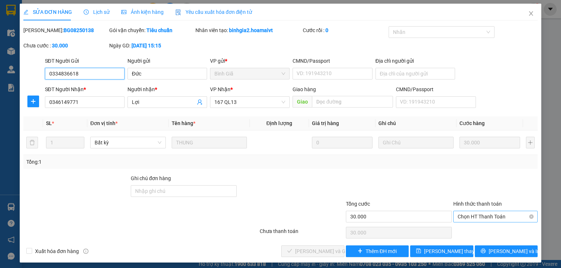
click at [489, 216] on span "Chọn HT Thanh Toán" at bounding box center [495, 216] width 76 height 11
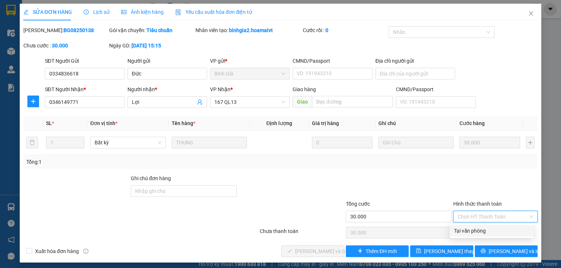
drag, startPoint x: 481, startPoint y: 231, endPoint x: 408, endPoint y: 229, distance: 73.0
click at [480, 231] on div "Tại văn phòng" at bounding box center [491, 231] width 75 height 8
type input "0"
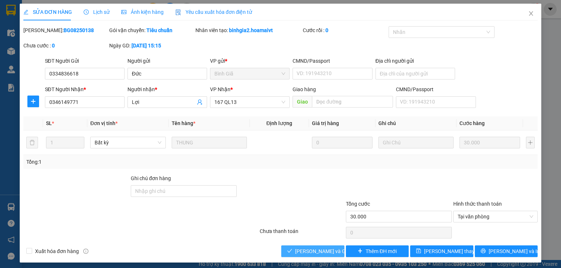
drag, startPoint x: 316, startPoint y: 250, endPoint x: 322, endPoint y: 243, distance: 8.6
click at [316, 250] on span "[PERSON_NAME] và Giao hàng" at bounding box center [330, 251] width 70 height 8
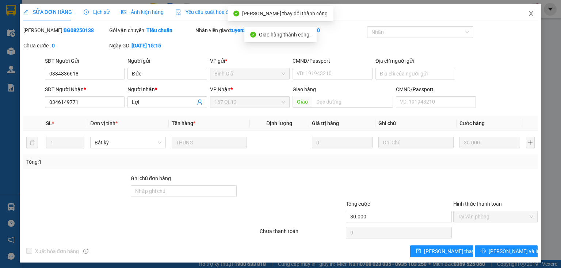
click at [529, 15] on icon "close" at bounding box center [531, 13] width 4 height 4
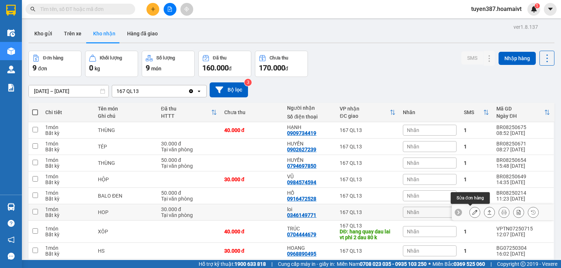
click at [472, 210] on icon at bounding box center [474, 212] width 5 height 5
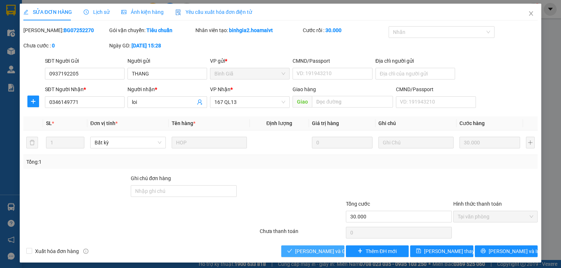
drag, startPoint x: 320, startPoint y: 251, endPoint x: 458, endPoint y: 152, distance: 170.4
click at [320, 250] on span "[PERSON_NAME] và Giao hàng" at bounding box center [330, 251] width 70 height 8
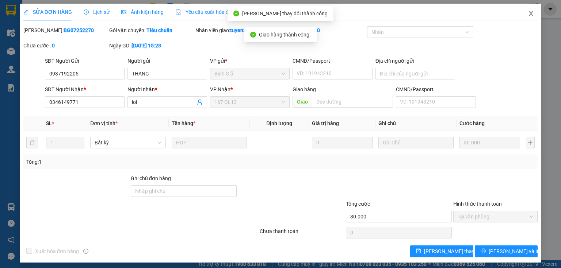
click at [528, 12] on icon "close" at bounding box center [531, 14] width 6 height 6
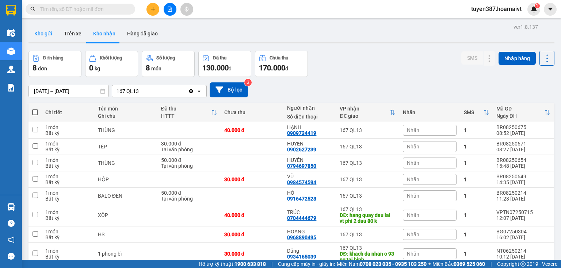
click at [41, 34] on button "Kho gửi" at bounding box center [43, 34] width 30 height 18
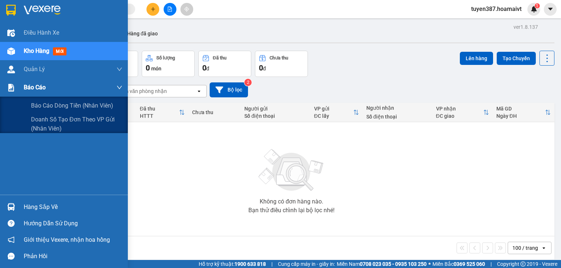
drag, startPoint x: 50, startPoint y: 104, endPoint x: 104, endPoint y: 95, distance: 54.7
click at [50, 104] on span "Báo cáo dòng tiền (nhân viên)" at bounding box center [72, 105] width 82 height 9
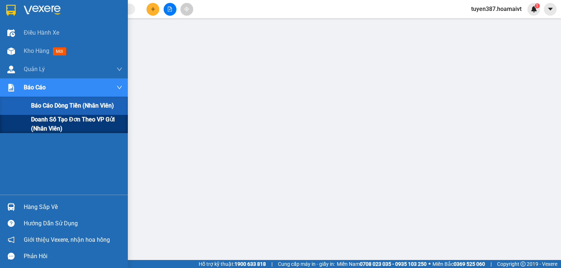
click at [53, 122] on span "Doanh số tạo đơn theo VP gửi (nhân viên)" at bounding box center [76, 124] width 91 height 18
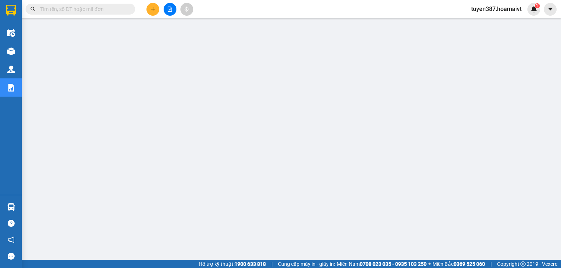
click at [156, 9] on button at bounding box center [152, 9] width 13 height 13
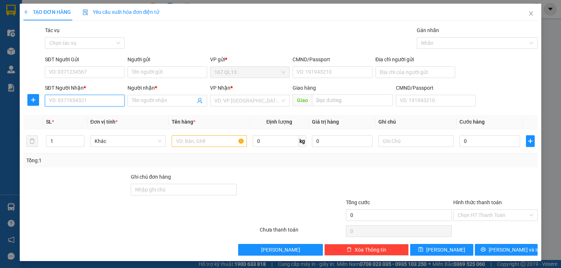
click at [106, 104] on input "SĐT Người Nhận *" at bounding box center [85, 101] width 80 height 12
type input "0366362553"
click at [82, 116] on div "0366362553 - quang" at bounding box center [84, 115] width 70 height 8
type input "quang"
type input "0366362553"
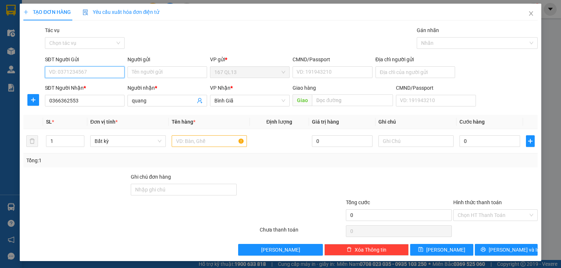
click at [104, 74] on input "SĐT Người Gửi" at bounding box center [85, 72] width 80 height 12
click at [87, 85] on div "0919219111 - cty DBK" at bounding box center [84, 87] width 70 height 8
type input "0919219111"
type input "cty DBK"
type input "045090010758"
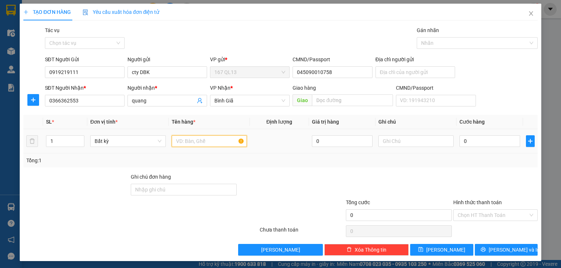
drag, startPoint x: 214, startPoint y: 142, endPoint x: 212, endPoint y: 135, distance: 7.3
click at [213, 139] on input "text" at bounding box center [209, 141] width 75 height 12
type input "hop"
drag, startPoint x: 411, startPoint y: 137, endPoint x: 411, endPoint y: 131, distance: 5.2
click at [412, 137] on input "text" at bounding box center [415, 141] width 75 height 12
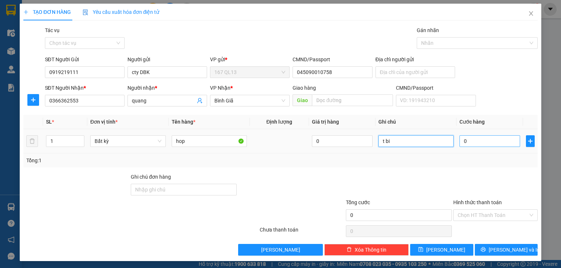
type input "t bi"
type input "3"
type input "30"
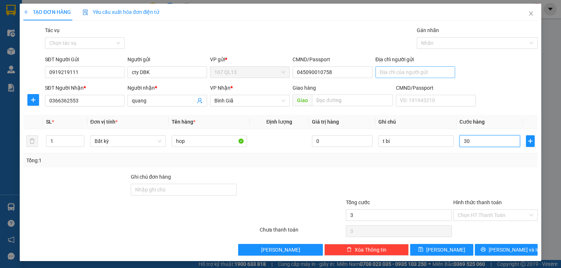
type input "30"
type input "30.000"
click at [485, 213] on input "Hình thức thanh toán" at bounding box center [492, 215] width 70 height 11
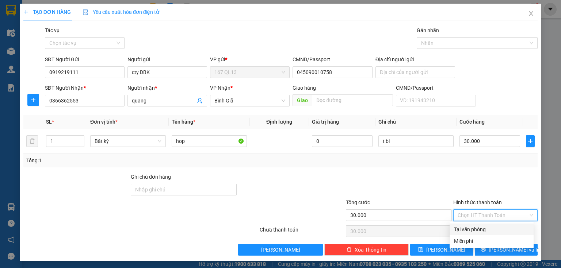
click at [482, 229] on div "Tại văn phòng" at bounding box center [491, 230] width 75 height 8
type input "0"
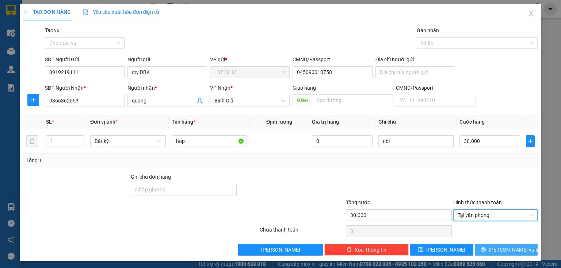
click at [482, 250] on button "[PERSON_NAME] và In" at bounding box center [505, 250] width 63 height 12
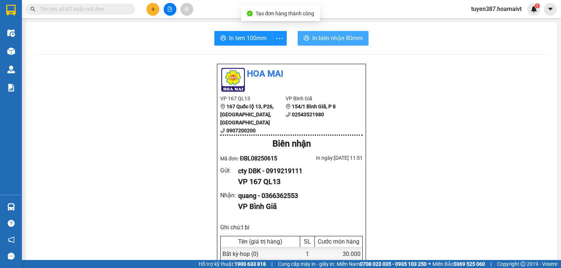
click at [337, 37] on span "In biên nhận 80mm" at bounding box center [337, 38] width 50 height 9
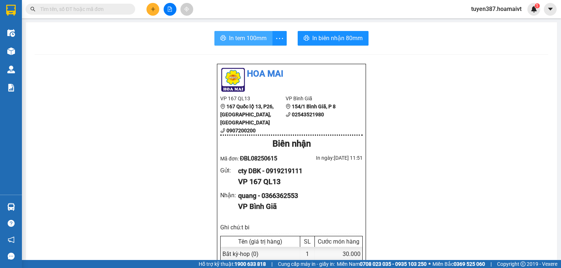
click at [229, 35] on span "In tem 100mm" at bounding box center [248, 38] width 38 height 9
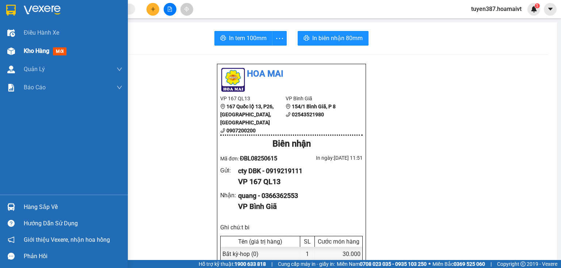
click at [12, 52] on img at bounding box center [11, 51] width 8 height 8
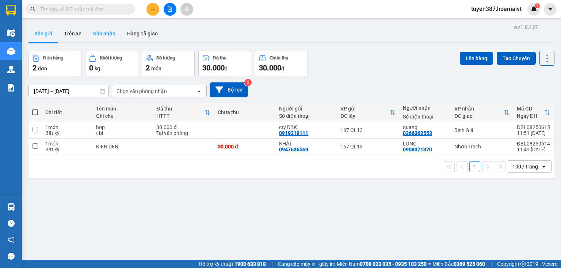
click at [109, 31] on button "Kho nhận" at bounding box center [104, 34] width 34 height 18
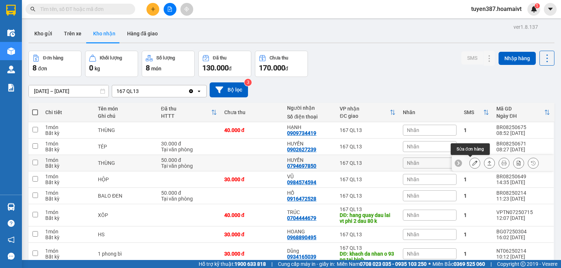
click at [472, 164] on icon at bounding box center [474, 163] width 5 height 5
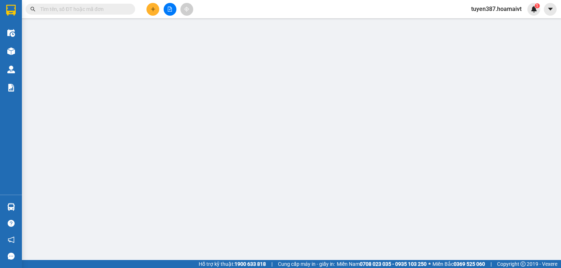
type input "0918141858"
type input "Trang"
type input "0794697850"
type input "HUYỀN"
type input "50.000"
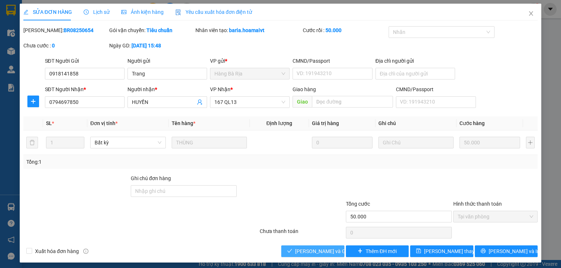
click at [305, 251] on span "[PERSON_NAME] và Giao hàng" at bounding box center [330, 251] width 70 height 8
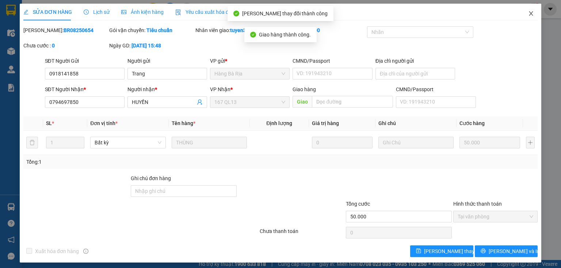
click at [529, 12] on icon "close" at bounding box center [531, 14] width 6 height 6
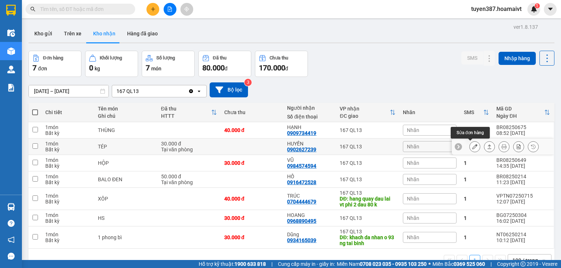
click at [472, 147] on icon at bounding box center [474, 146] width 5 height 5
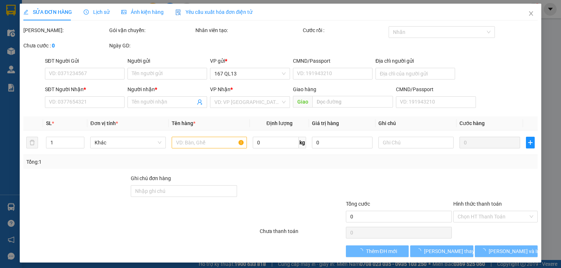
type input "0901640042"
type input "KT"
type input "077165000907"
type input "0902627239"
type input "HUYỀN"
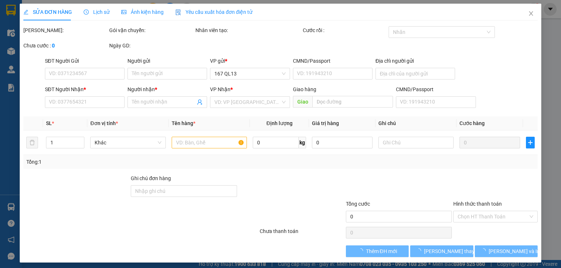
type input "30.000"
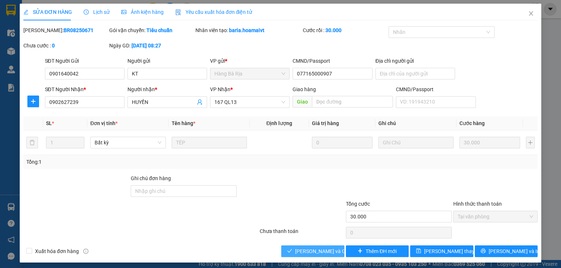
click at [320, 251] on span "[PERSON_NAME] và Giao hàng" at bounding box center [330, 251] width 70 height 8
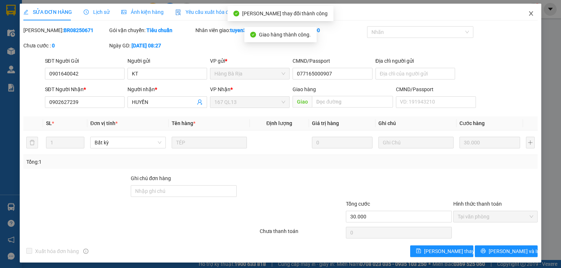
click at [529, 14] on icon "close" at bounding box center [531, 13] width 4 height 4
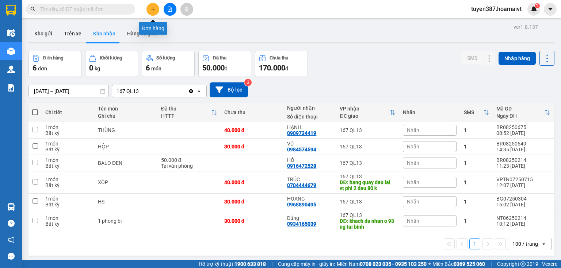
click at [153, 8] on icon "plus" at bounding box center [152, 9] width 5 height 5
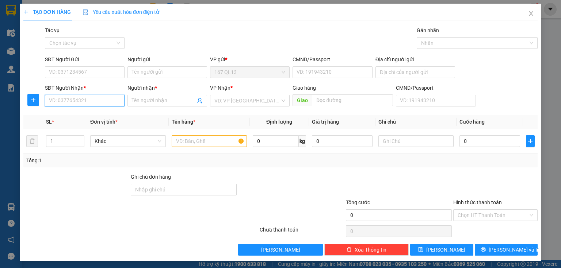
click at [115, 102] on input "SĐT Người Nhận *" at bounding box center [85, 101] width 80 height 12
click at [97, 112] on div "0342365365 - TUẤN 365" at bounding box center [84, 115] width 70 height 8
type input "0342365365"
type input "TUẤN 365"
type input "0342365365"
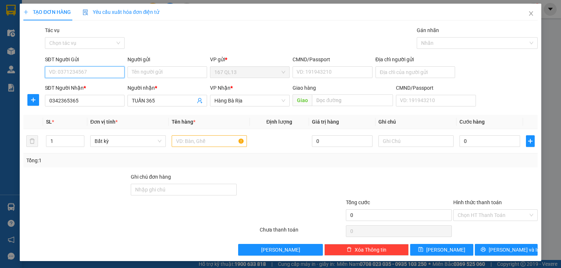
click at [105, 72] on input "SĐT Người Gửi" at bounding box center [85, 72] width 80 height 12
click at [93, 70] on input "SĐT Người Gửi" at bounding box center [85, 72] width 80 height 12
click at [69, 87] on div "0937833783 - MINH" at bounding box center [84, 87] width 70 height 8
type input "0937833783"
type input "MINH"
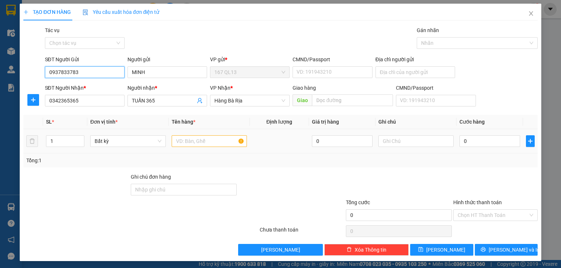
type input "0937833783"
click at [217, 139] on input "text" at bounding box center [209, 141] width 75 height 12
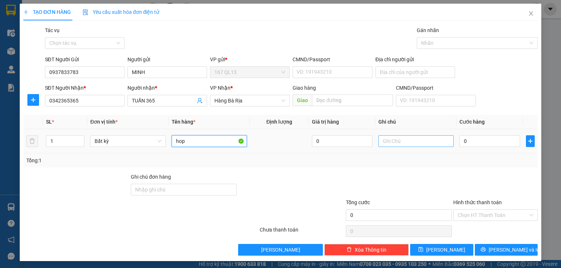
type input "hop"
drag, startPoint x: 410, startPoint y: 145, endPoint x: 410, endPoint y: 141, distance: 3.7
click at [410, 141] on input "text" at bounding box center [415, 141] width 75 height 12
type input "p tung"
click at [476, 141] on input "0" at bounding box center [489, 141] width 61 height 12
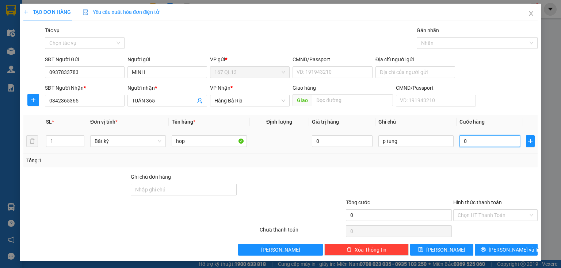
type input "3"
type input "30"
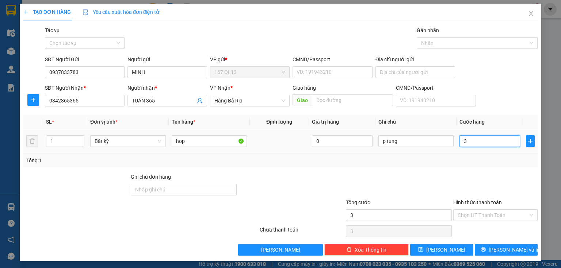
type input "30"
type input "30.000"
click at [482, 250] on button "[PERSON_NAME] và In" at bounding box center [505, 250] width 63 height 12
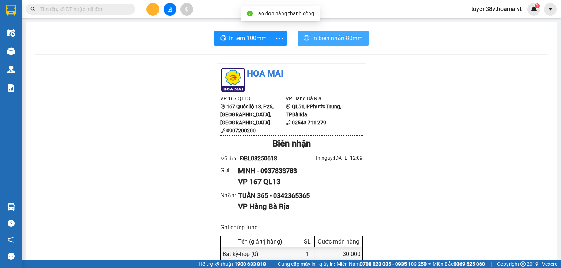
click at [325, 35] on span "In biên nhận 80mm" at bounding box center [337, 38] width 50 height 9
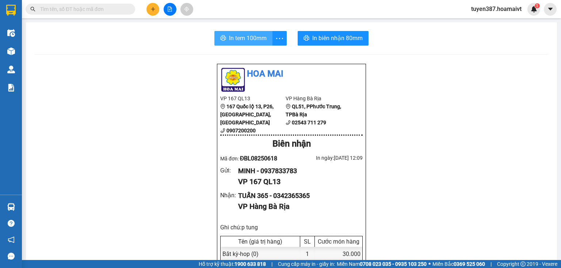
click at [238, 38] on span "In tem 100mm" at bounding box center [248, 38] width 38 height 9
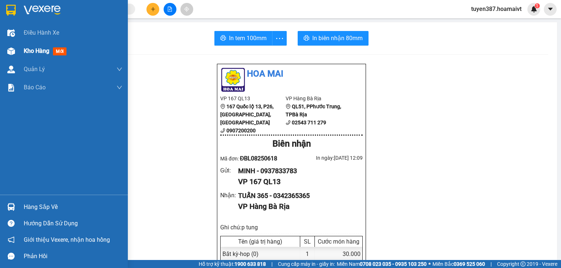
click at [12, 50] on img at bounding box center [11, 51] width 8 height 8
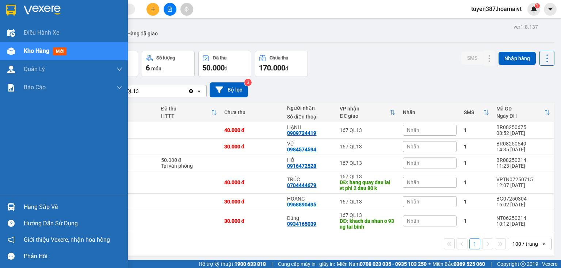
click at [12, 207] on img at bounding box center [11, 207] width 8 height 8
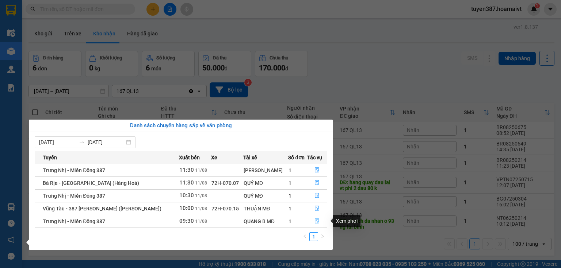
click at [318, 219] on button "button" at bounding box center [316, 222] width 19 height 12
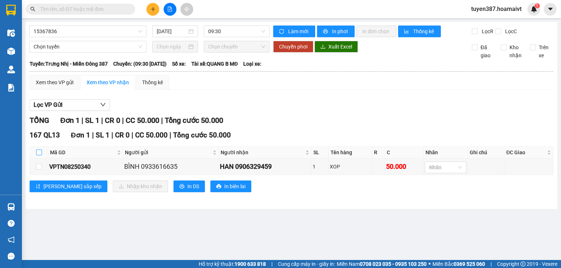
click at [38, 150] on input "checkbox" at bounding box center [39, 153] width 6 height 6
checkbox input "true"
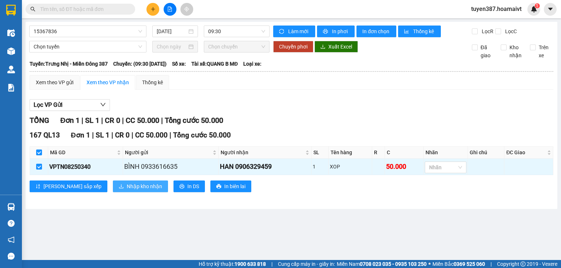
click at [127, 185] on span "Nhập kho nhận" at bounding box center [144, 186] width 35 height 8
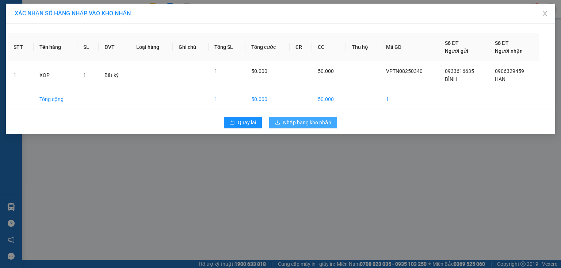
click at [298, 119] on span "Nhập hàng kho nhận" at bounding box center [307, 123] width 48 height 8
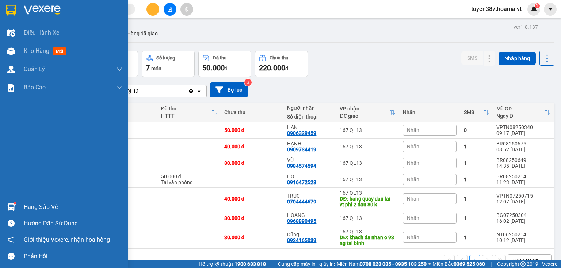
click at [12, 205] on img at bounding box center [11, 207] width 8 height 8
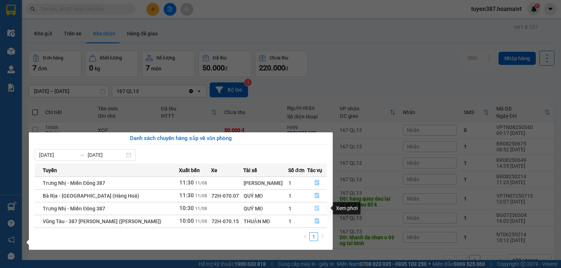
click at [312, 207] on button "button" at bounding box center [316, 209] width 19 height 12
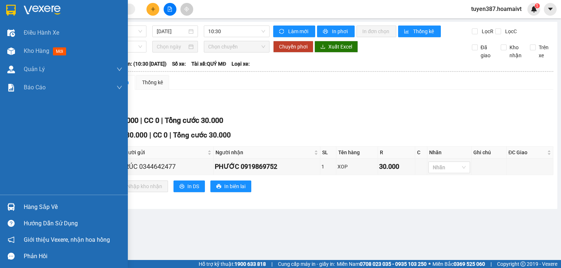
click at [10, 203] on img at bounding box center [11, 207] width 8 height 8
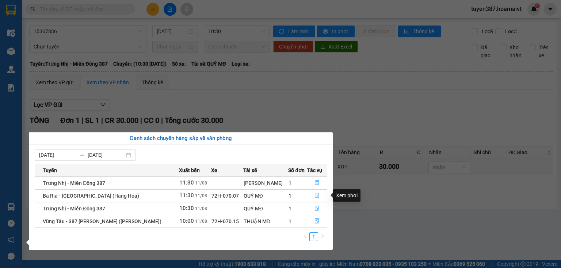
click at [314, 195] on icon "file-done" at bounding box center [316, 195] width 5 height 5
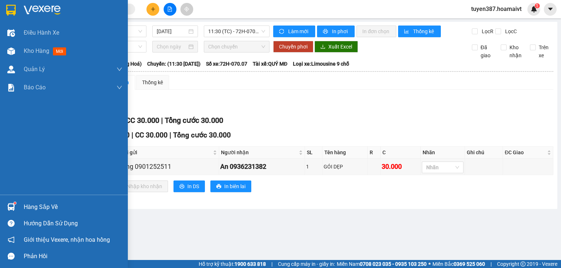
click at [15, 203] on sup at bounding box center [15, 203] width 2 height 2
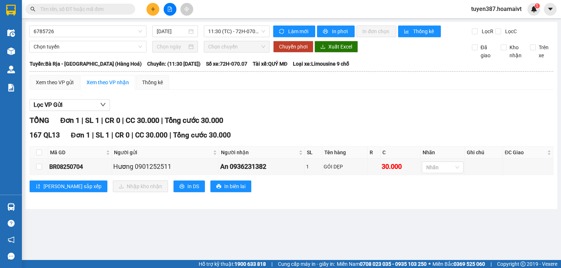
click at [366, 217] on section "Kết quả tìm kiếm ( 0 ) Bộ lọc No Data tuyen387.hoamaivt 1 Điều hành xe Kho hàng…" at bounding box center [280, 134] width 561 height 268
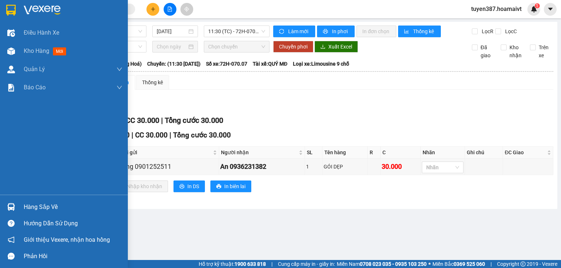
click at [14, 208] on img at bounding box center [11, 207] width 8 height 8
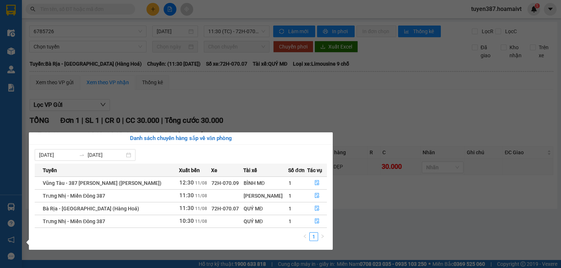
click at [269, 84] on section "Kết quả tìm kiếm ( 0 ) Bộ lọc No Data tuyen387.hoamaivt 1 Điều hành xe Kho hàng…" at bounding box center [280, 134] width 561 height 268
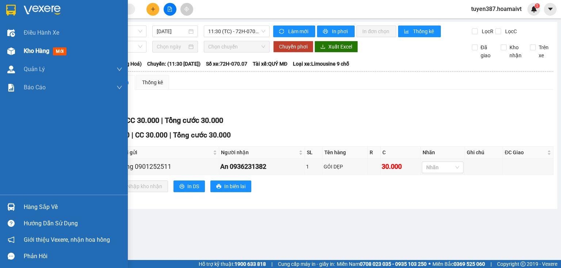
click at [11, 51] on img at bounding box center [11, 51] width 8 height 8
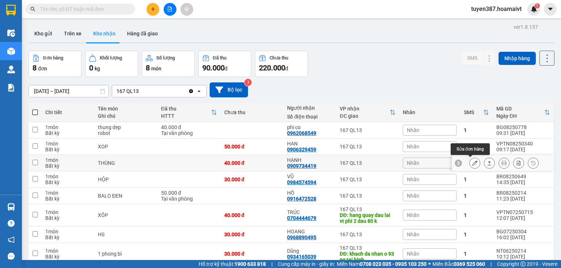
click at [472, 162] on icon at bounding box center [474, 163] width 5 height 5
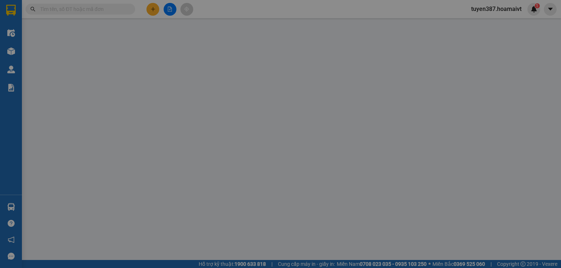
type input "0933011199"
type input "DŨNG"
type input "0909734419"
type input "HẠNH"
type input "40.000"
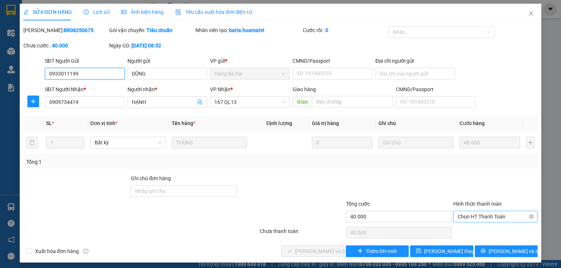
click at [476, 215] on span "Chọn HT Thanh Toán" at bounding box center [495, 216] width 76 height 11
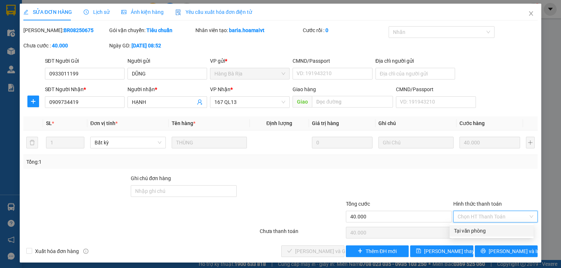
drag, startPoint x: 466, startPoint y: 228, endPoint x: 458, endPoint y: 228, distance: 7.7
click at [465, 228] on div "Tại văn phòng" at bounding box center [491, 231] width 75 height 8
type input "0"
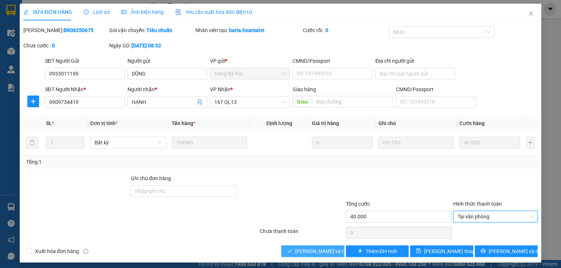
click at [333, 252] on span "[PERSON_NAME] và Giao hàng" at bounding box center [330, 251] width 70 height 8
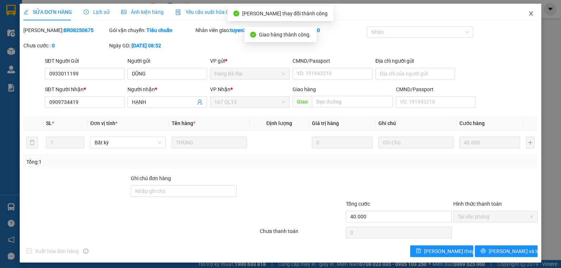
click at [529, 12] on icon "close" at bounding box center [531, 14] width 6 height 6
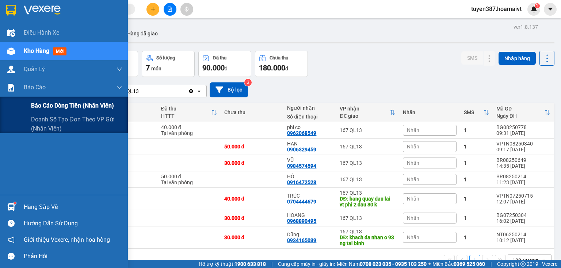
drag, startPoint x: 57, startPoint y: 104, endPoint x: 79, endPoint y: 100, distance: 22.3
click at [60, 104] on span "Báo cáo dòng tiền (nhân viên)" at bounding box center [72, 105] width 83 height 9
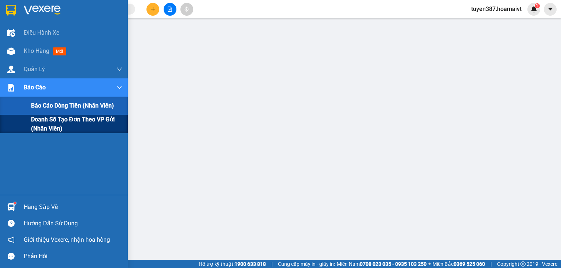
click at [57, 119] on span "Doanh số tạo đơn theo VP gửi (nhân viên)" at bounding box center [76, 124] width 91 height 18
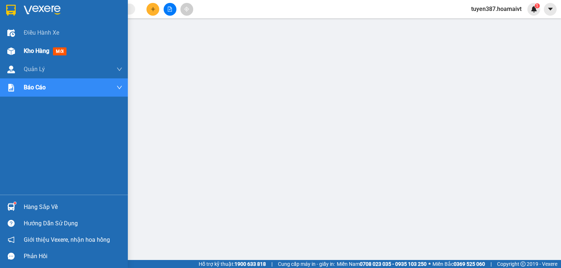
click at [7, 47] on img at bounding box center [11, 51] width 8 height 8
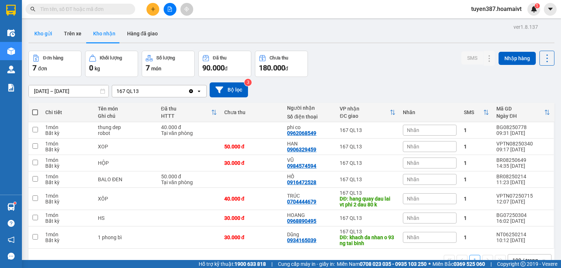
click at [43, 29] on button "Kho gửi" at bounding box center [43, 34] width 30 height 18
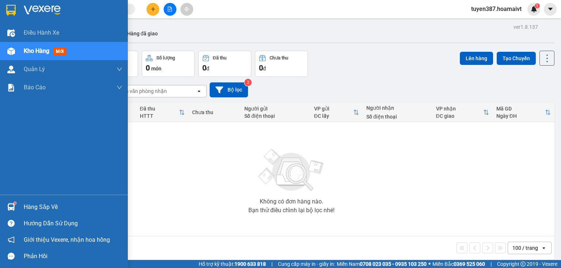
click at [10, 206] on img at bounding box center [11, 207] width 8 height 8
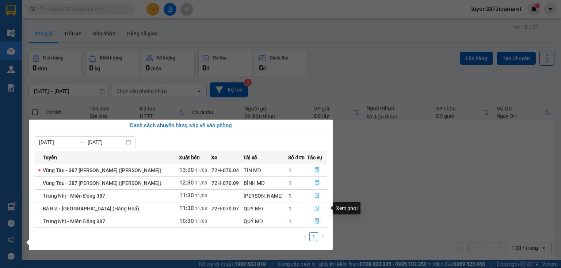
click at [315, 206] on icon "file-done" at bounding box center [316, 208] width 5 height 5
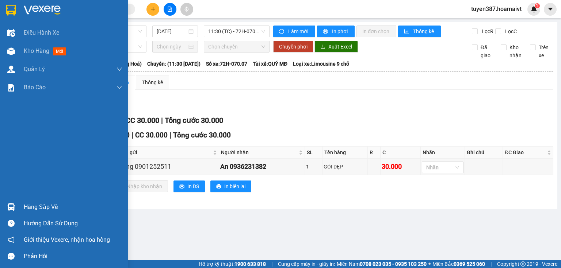
click at [9, 208] on img at bounding box center [11, 207] width 8 height 8
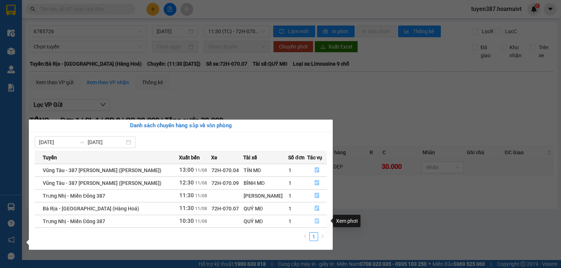
click at [310, 220] on button "button" at bounding box center [316, 222] width 19 height 12
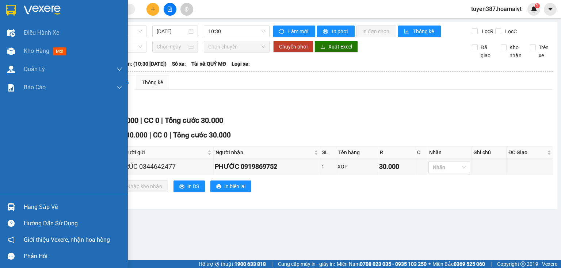
click at [11, 203] on img at bounding box center [11, 207] width 8 height 8
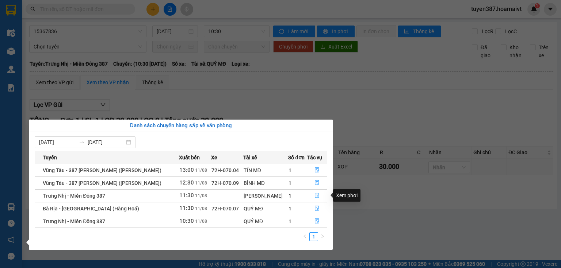
click at [315, 193] on icon "file-done" at bounding box center [317, 195] width 4 height 5
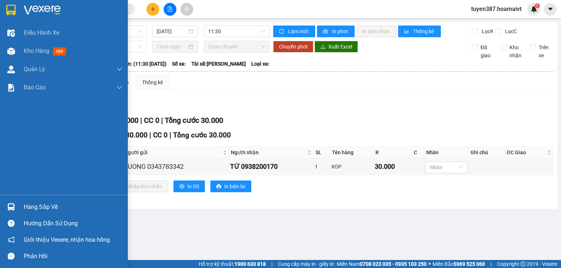
click at [7, 206] on img at bounding box center [11, 207] width 8 height 8
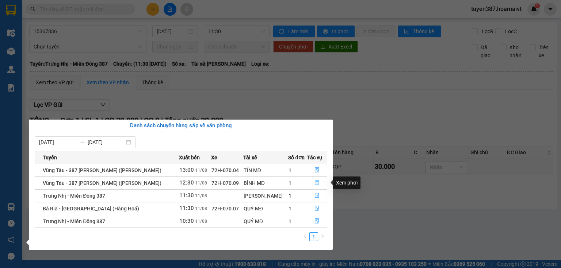
click at [315, 182] on icon "file-done" at bounding box center [317, 183] width 4 height 5
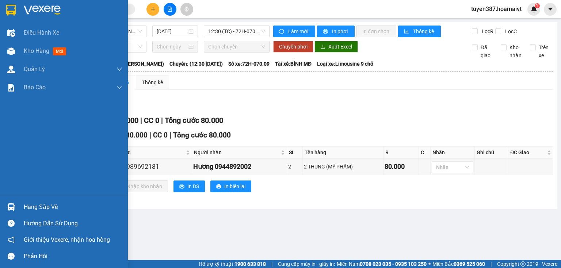
click at [12, 206] on img at bounding box center [11, 207] width 8 height 8
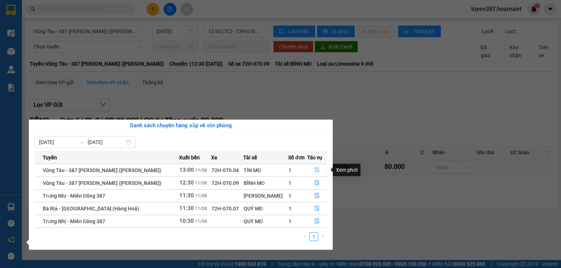
click at [314, 166] on button "button" at bounding box center [316, 171] width 19 height 12
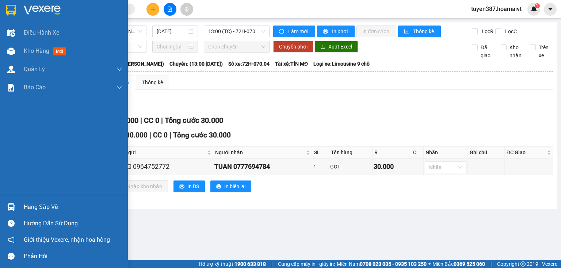
click at [27, 210] on div "Hàng sắp về" at bounding box center [73, 207] width 99 height 11
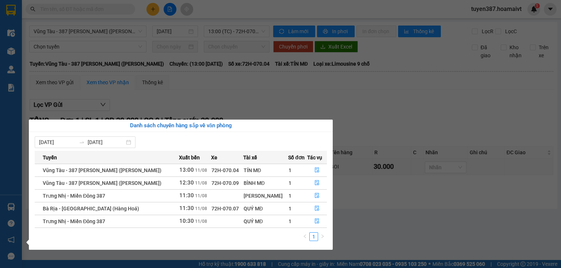
click at [376, 210] on section "Kết quả tìm kiếm ( 0 ) Bộ lọc No Data tuyen387.hoamaivt 1 Điều hành xe Kho hàng…" at bounding box center [280, 134] width 561 height 268
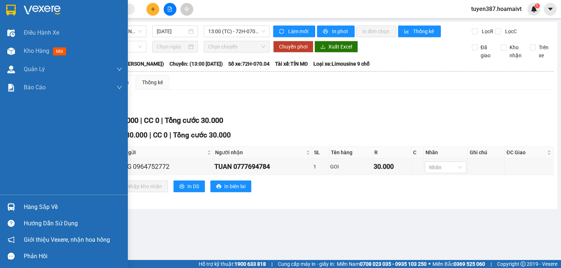
click at [14, 205] on img at bounding box center [11, 207] width 8 height 8
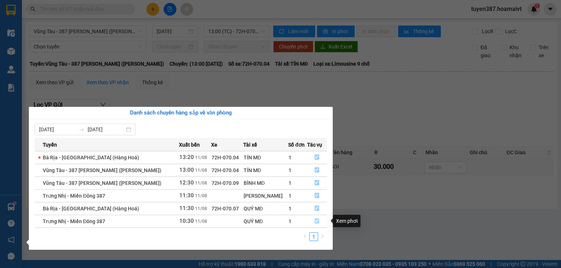
click at [316, 218] on button "button" at bounding box center [316, 222] width 19 height 12
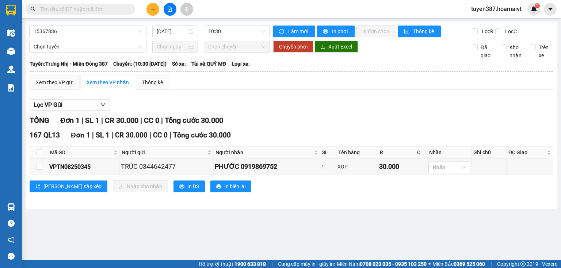
click at [35, 149] on th at bounding box center [39, 153] width 18 height 12
click at [36, 151] on input "checkbox" at bounding box center [39, 153] width 6 height 6
checkbox input "true"
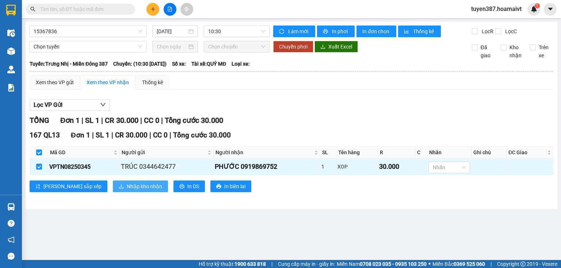
click at [127, 185] on span "Nhập kho nhận" at bounding box center [144, 186] width 35 height 8
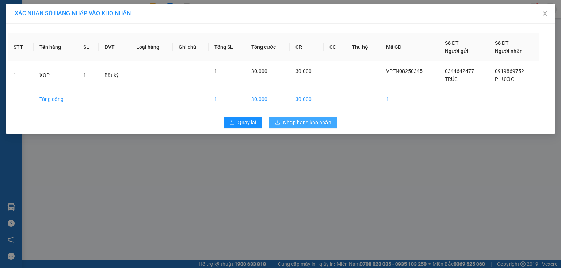
click at [322, 122] on span "Nhập hàng kho nhận" at bounding box center [307, 123] width 48 height 8
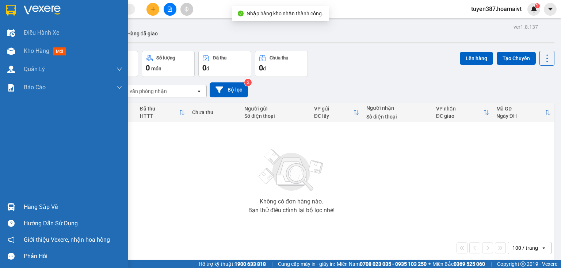
click at [11, 204] on img at bounding box center [11, 207] width 8 height 8
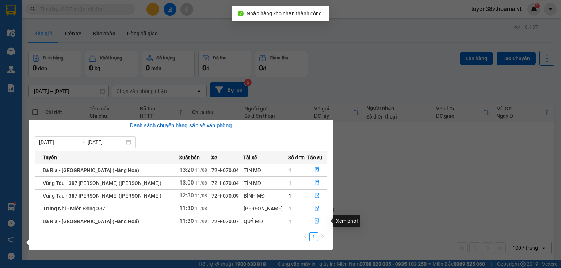
click at [315, 220] on icon "file-done" at bounding box center [316, 221] width 5 height 5
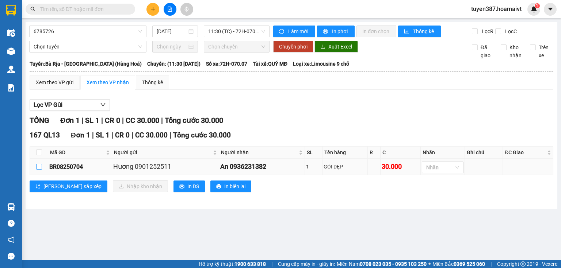
click at [37, 165] on input "checkbox" at bounding box center [39, 167] width 6 height 6
checkbox input "true"
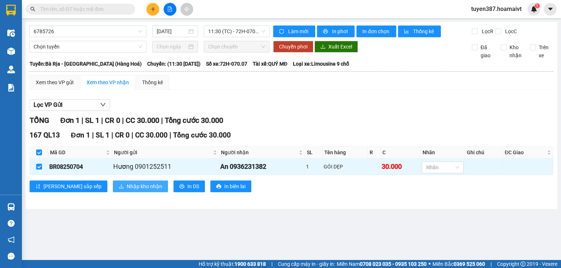
click at [113, 190] on button "Nhập kho nhận" at bounding box center [140, 187] width 55 height 12
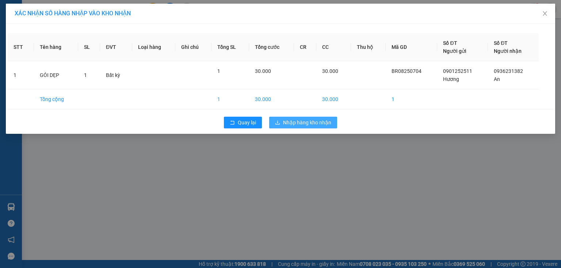
click at [322, 122] on span "Nhập hàng kho nhận" at bounding box center [307, 123] width 48 height 8
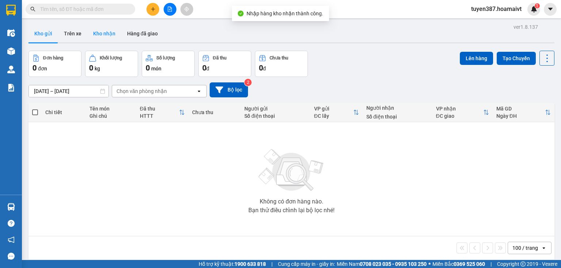
click at [98, 37] on button "Kho nhận" at bounding box center [104, 34] width 34 height 18
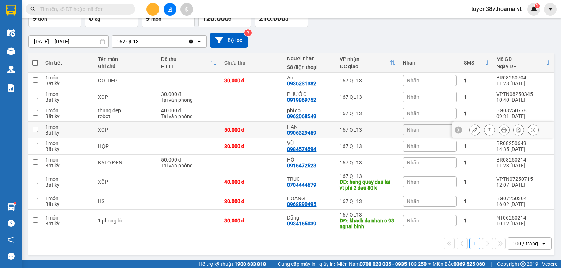
scroll to position [50, 0]
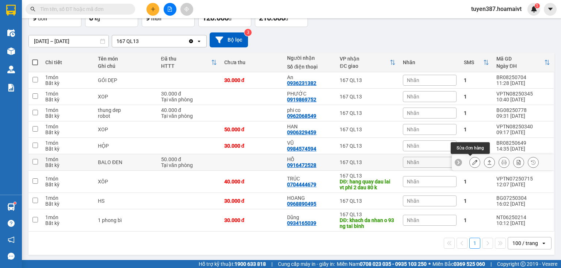
click at [472, 160] on icon at bounding box center [474, 162] width 5 height 5
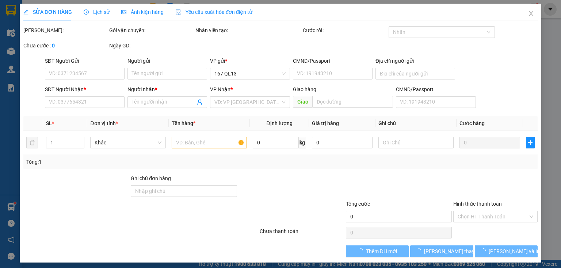
type input "0906316472"
type input "TRUNG THANH"
type input "0916472528"
type input "HỒ"
type input "50.000"
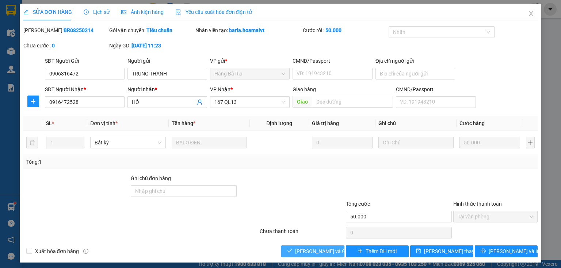
drag, startPoint x: 318, startPoint y: 253, endPoint x: 364, endPoint y: 212, distance: 61.5
click at [318, 253] on span "[PERSON_NAME] và Giao hàng" at bounding box center [330, 251] width 70 height 8
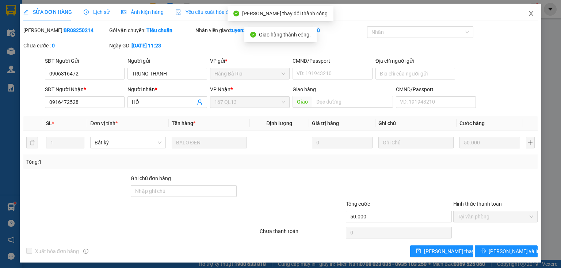
click at [528, 16] on icon "close" at bounding box center [531, 14] width 6 height 6
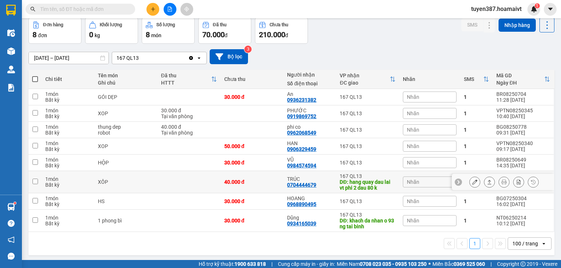
scroll to position [34, 0]
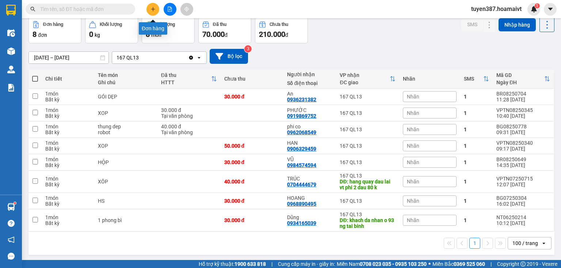
click at [156, 8] on button at bounding box center [152, 9] width 13 height 13
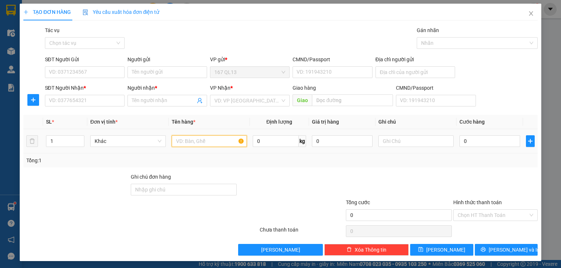
click at [216, 144] on input "text" at bounding box center [209, 141] width 75 height 12
type input "kien"
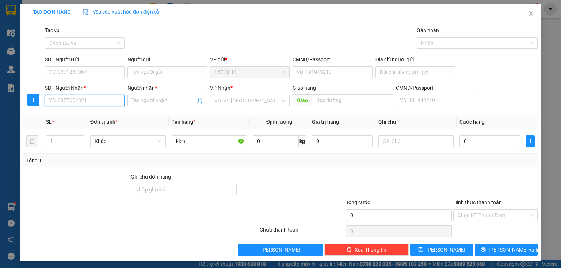
click at [99, 98] on input "SĐT Người Nhận *" at bounding box center [85, 101] width 80 height 12
click at [77, 116] on div "0984893829 - quang" at bounding box center [85, 115] width 72 height 8
type input "0984893829"
type input "quang"
type input "long phuocv"
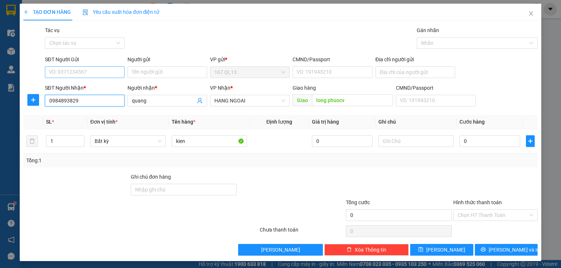
type input "0984893829"
click at [95, 73] on input "SĐT Người Gửi" at bounding box center [85, 72] width 80 height 12
click at [84, 85] on div "0395200611 - minh tam" at bounding box center [85, 87] width 72 height 8
type input "0395200611"
type input "minh tam"
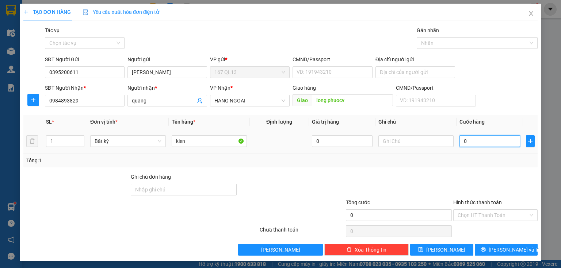
click at [489, 144] on input "0" at bounding box center [489, 141] width 61 height 12
type input "5"
type input "50"
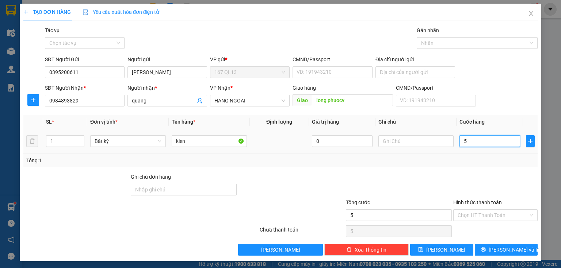
type input "50"
type input "50.000"
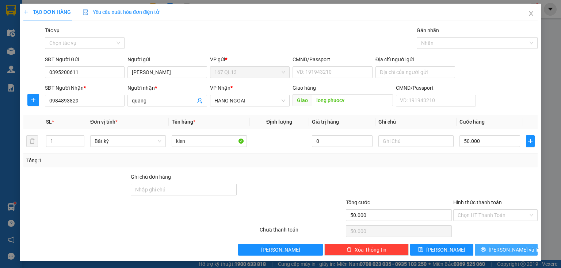
click at [481, 253] on button "[PERSON_NAME] và In" at bounding box center [505, 250] width 63 height 12
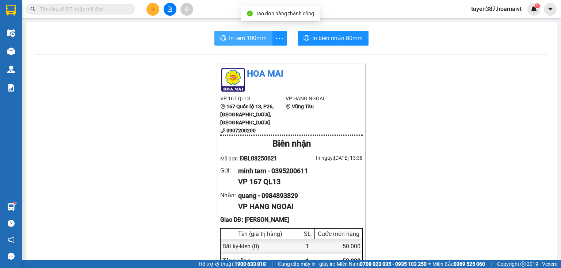
click at [246, 38] on span "In tem 100mm" at bounding box center [248, 38] width 38 height 9
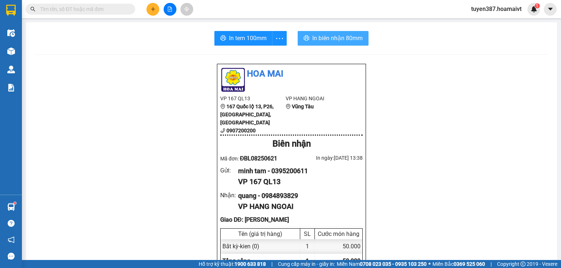
click at [322, 34] on span "In biên nhận 80mm" at bounding box center [337, 38] width 50 height 9
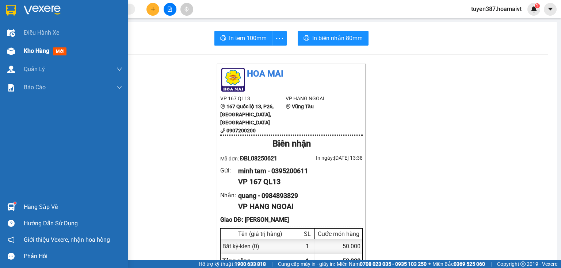
click at [15, 48] on img at bounding box center [11, 51] width 8 height 8
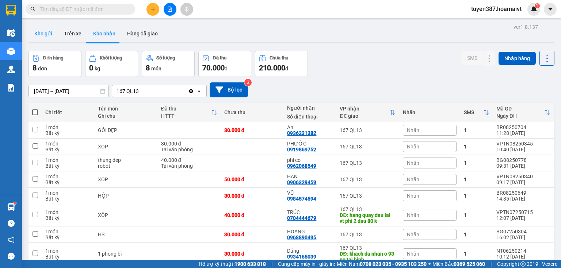
click at [44, 31] on button "Kho gửi" at bounding box center [43, 34] width 30 height 18
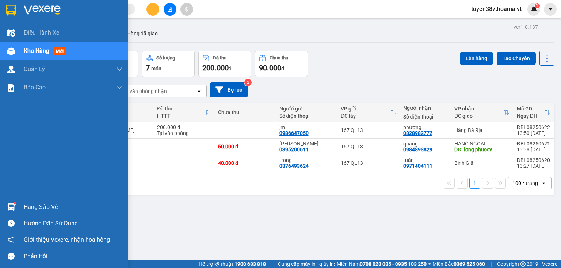
click at [15, 204] on sup at bounding box center [15, 203] width 2 height 2
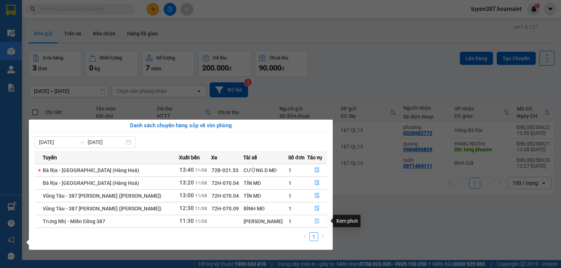
click at [316, 222] on icon "file-done" at bounding box center [316, 221] width 5 height 5
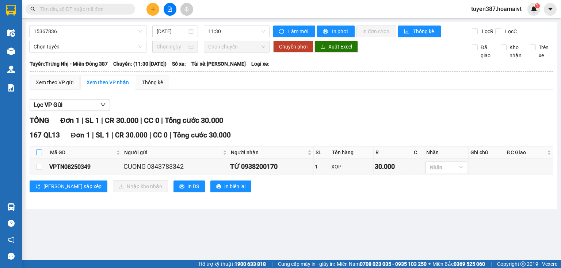
click at [39, 150] on input "checkbox" at bounding box center [39, 153] width 6 height 6
checkbox input "true"
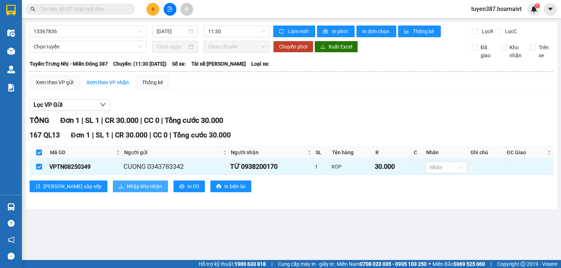
click at [127, 187] on span "Nhập kho nhận" at bounding box center [144, 186] width 35 height 8
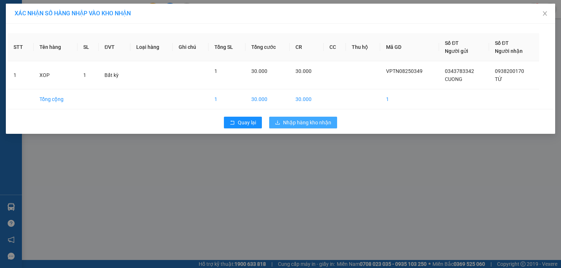
click at [306, 120] on span "Nhập hàng kho nhận" at bounding box center [307, 123] width 48 height 8
